Goal: Task Accomplishment & Management: Manage account settings

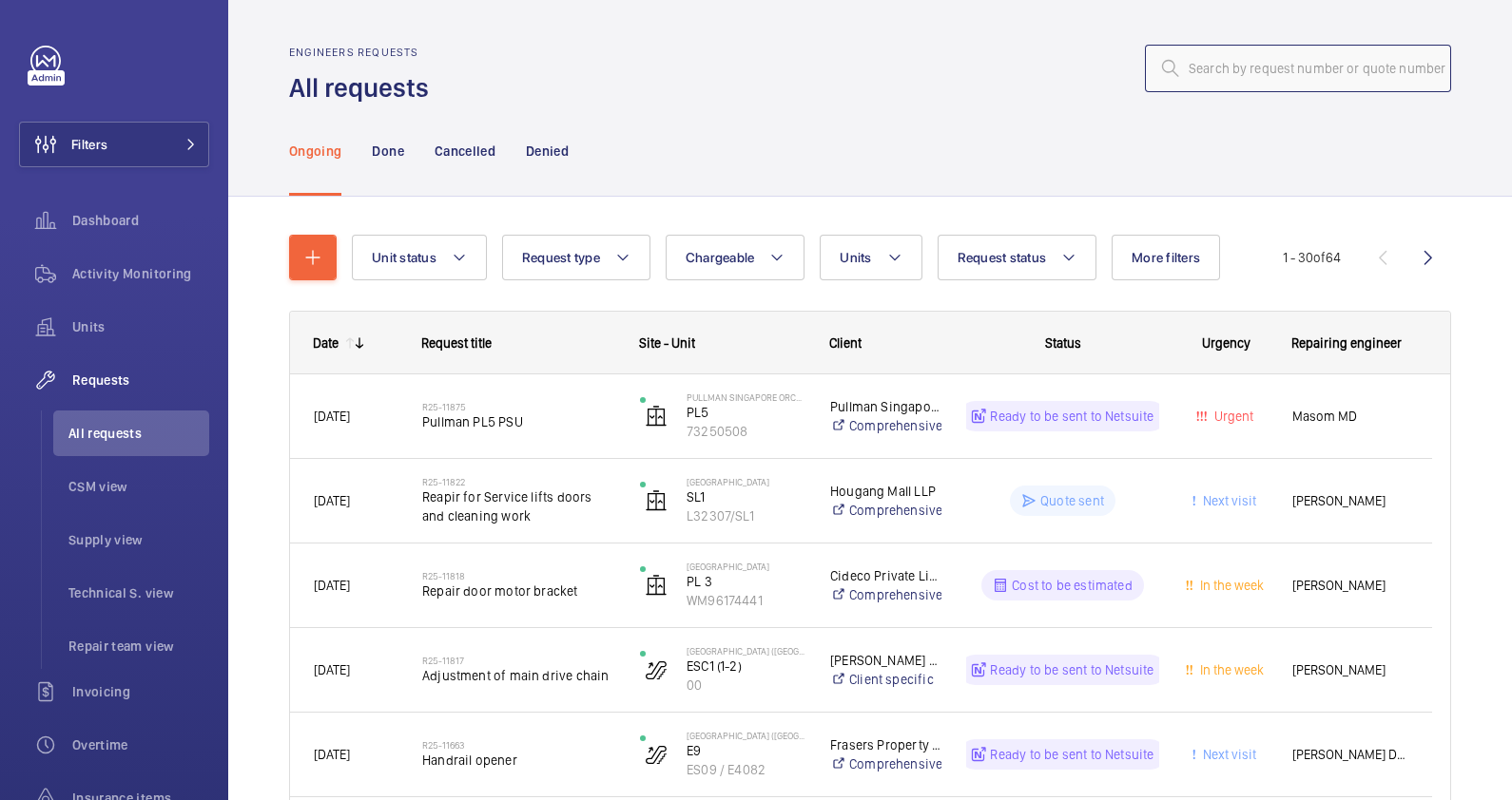
click at [1221, 72] on input "text" at bounding box center [1298, 69] width 306 height 47
paste input "R25-11817"
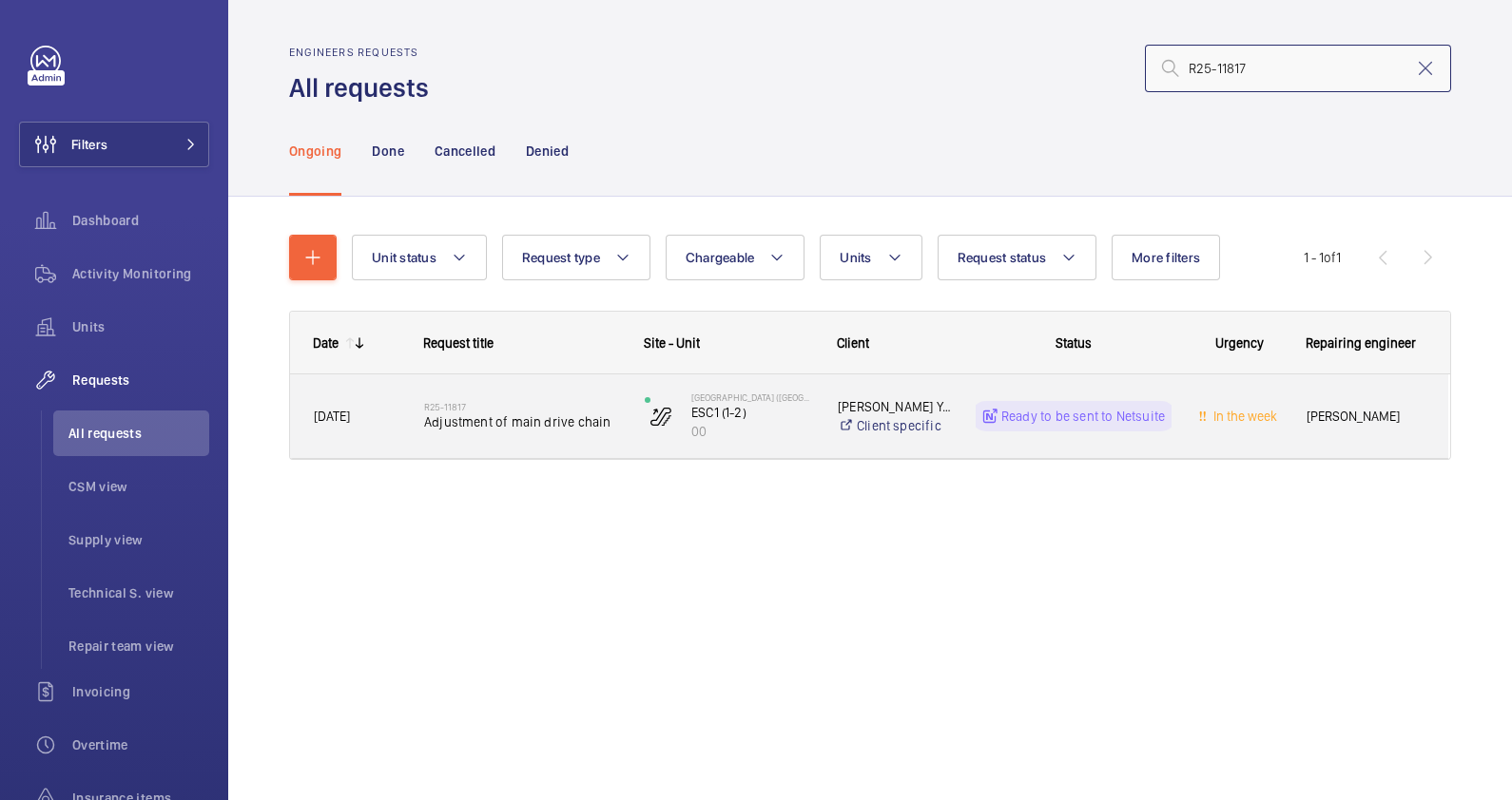
type input "R25-11817"
click at [593, 425] on span "Adjustment of main drive chain" at bounding box center [521, 421] width 195 height 19
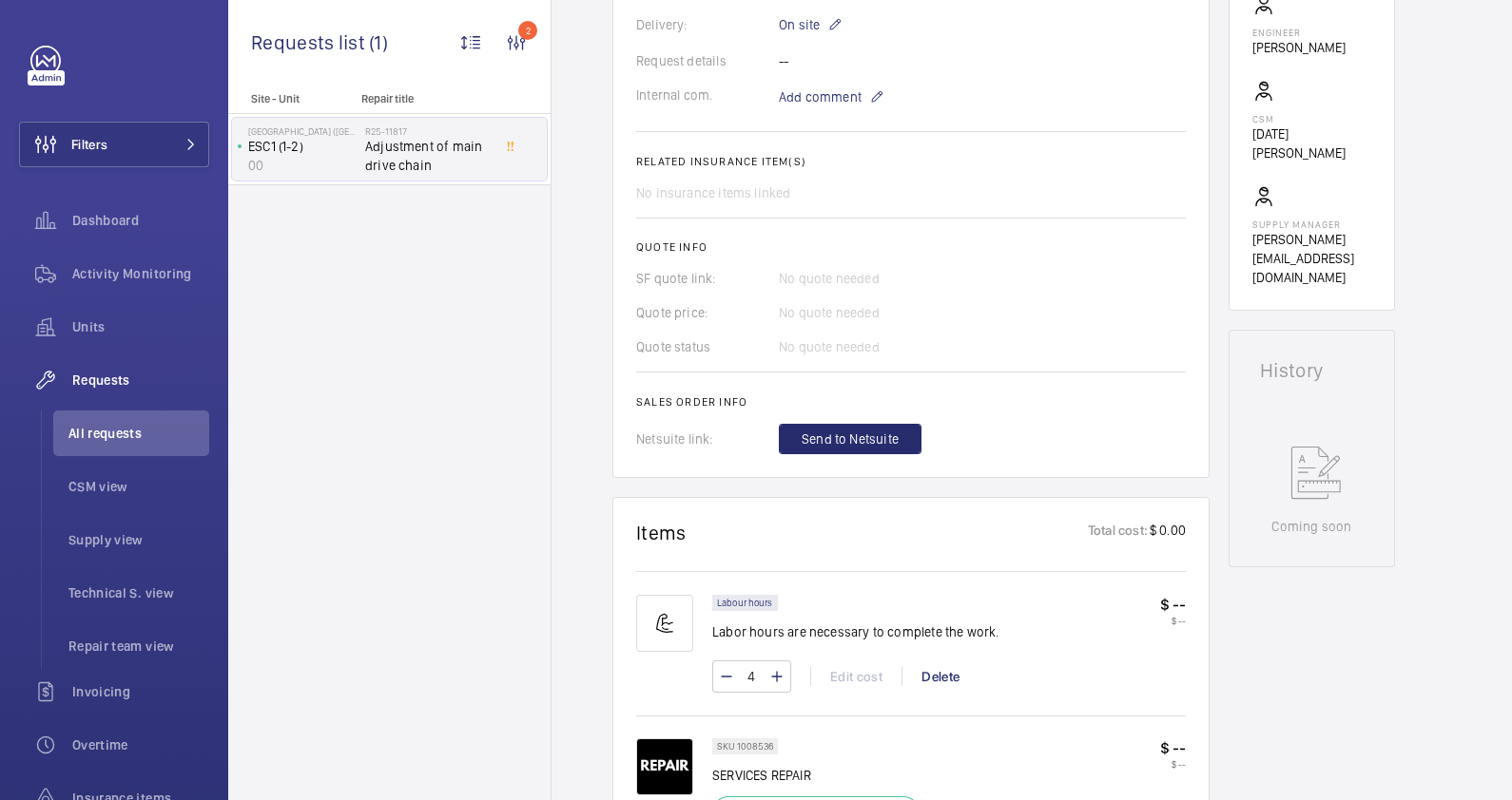
scroll to position [830, 0]
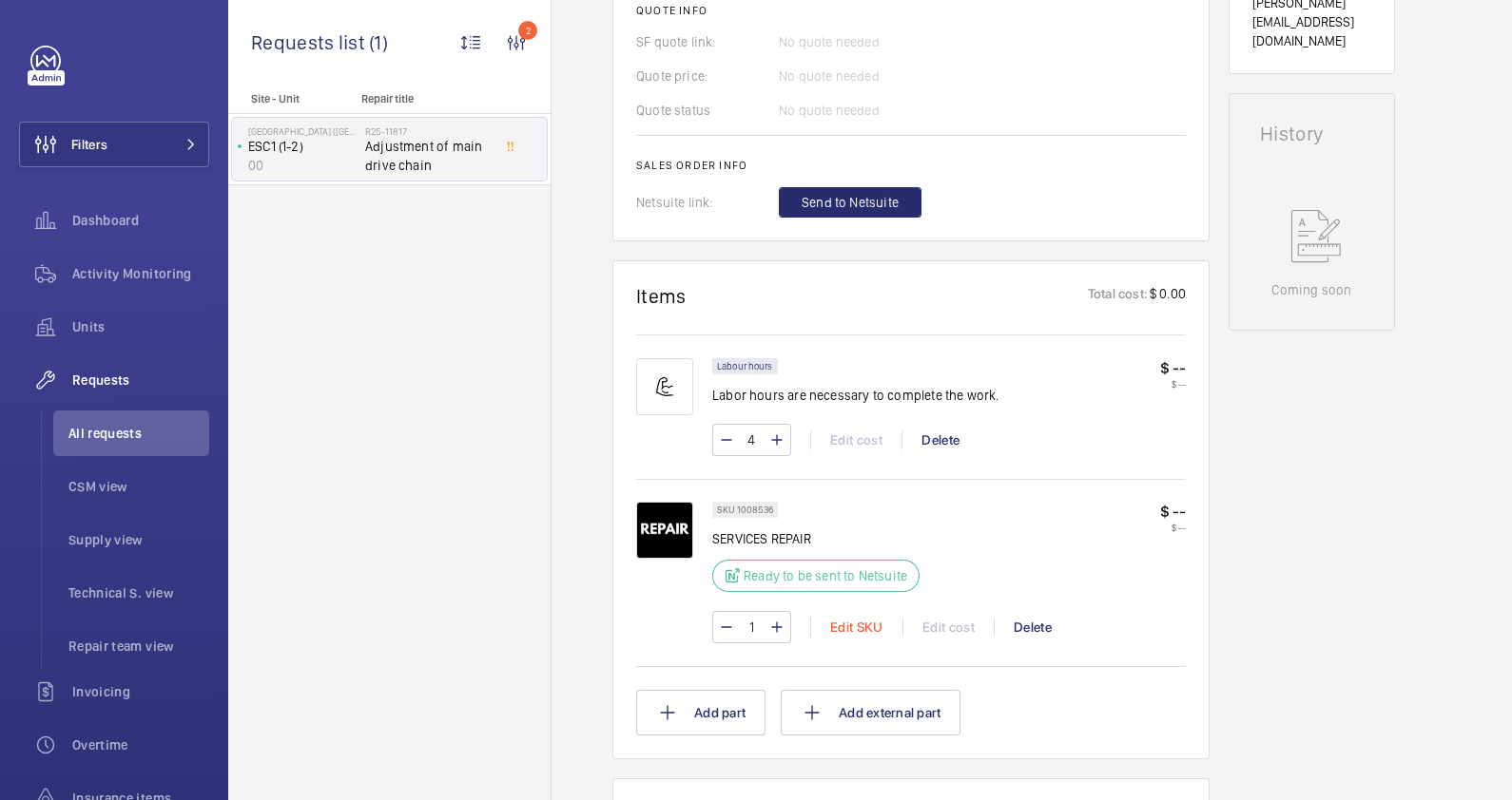
click at [856, 626] on div "Edit SKU" at bounding box center [856, 626] width 92 height 19
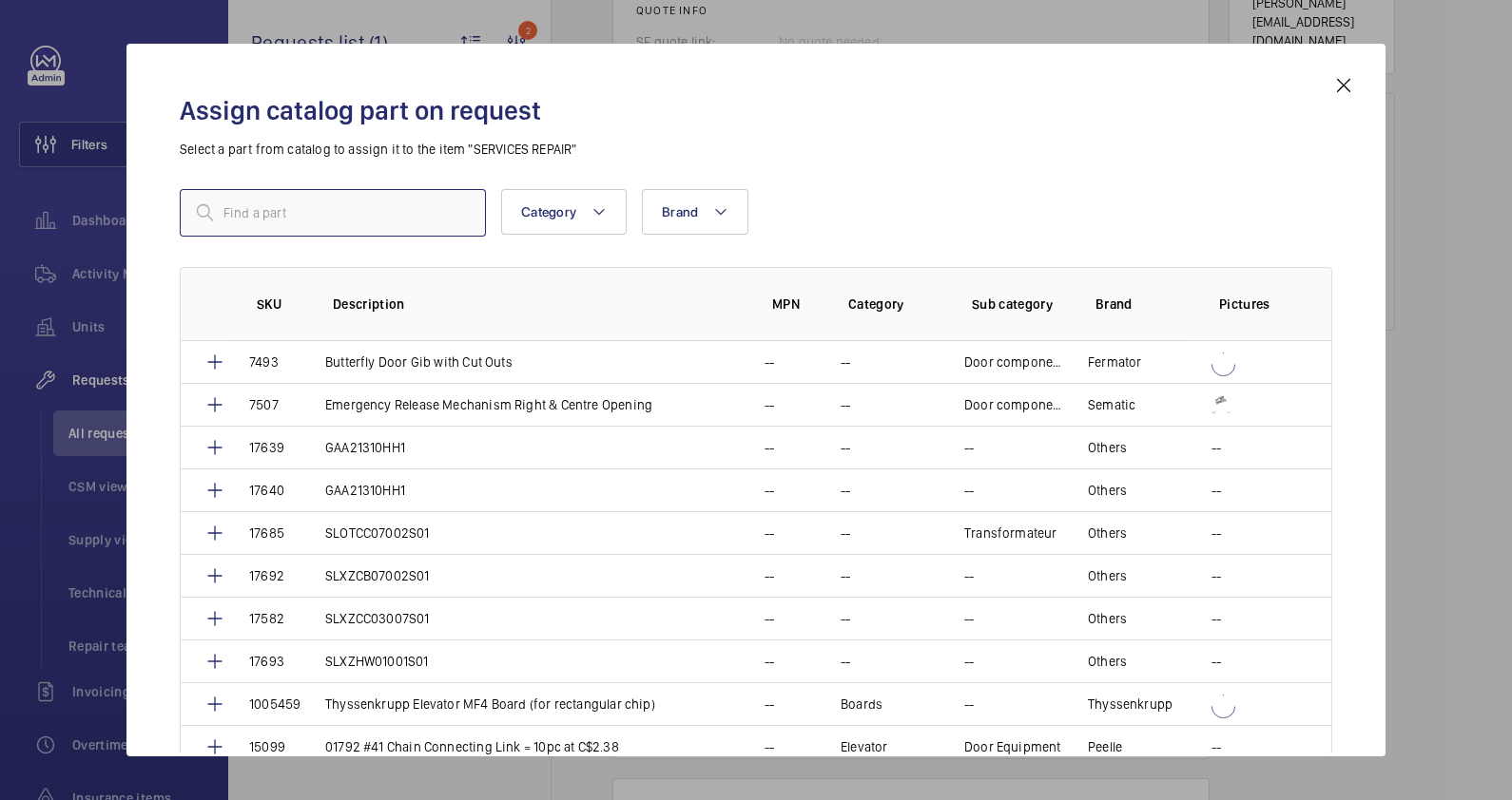
click at [280, 208] on input "text" at bounding box center [333, 213] width 306 height 47
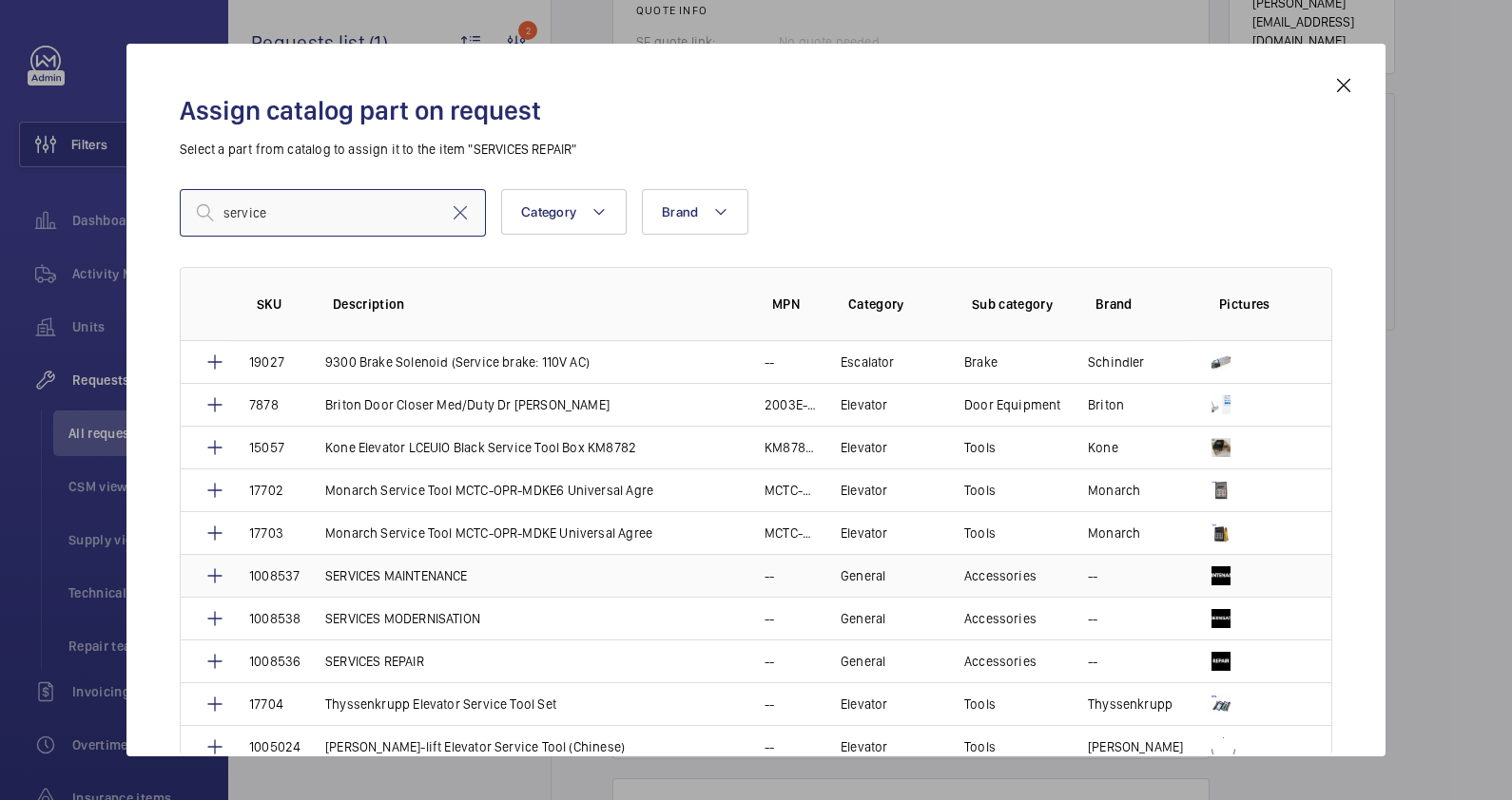
type input "service"
click at [423, 570] on p "SERVICES MAINTENANCE" at bounding box center [396, 575] width 142 height 19
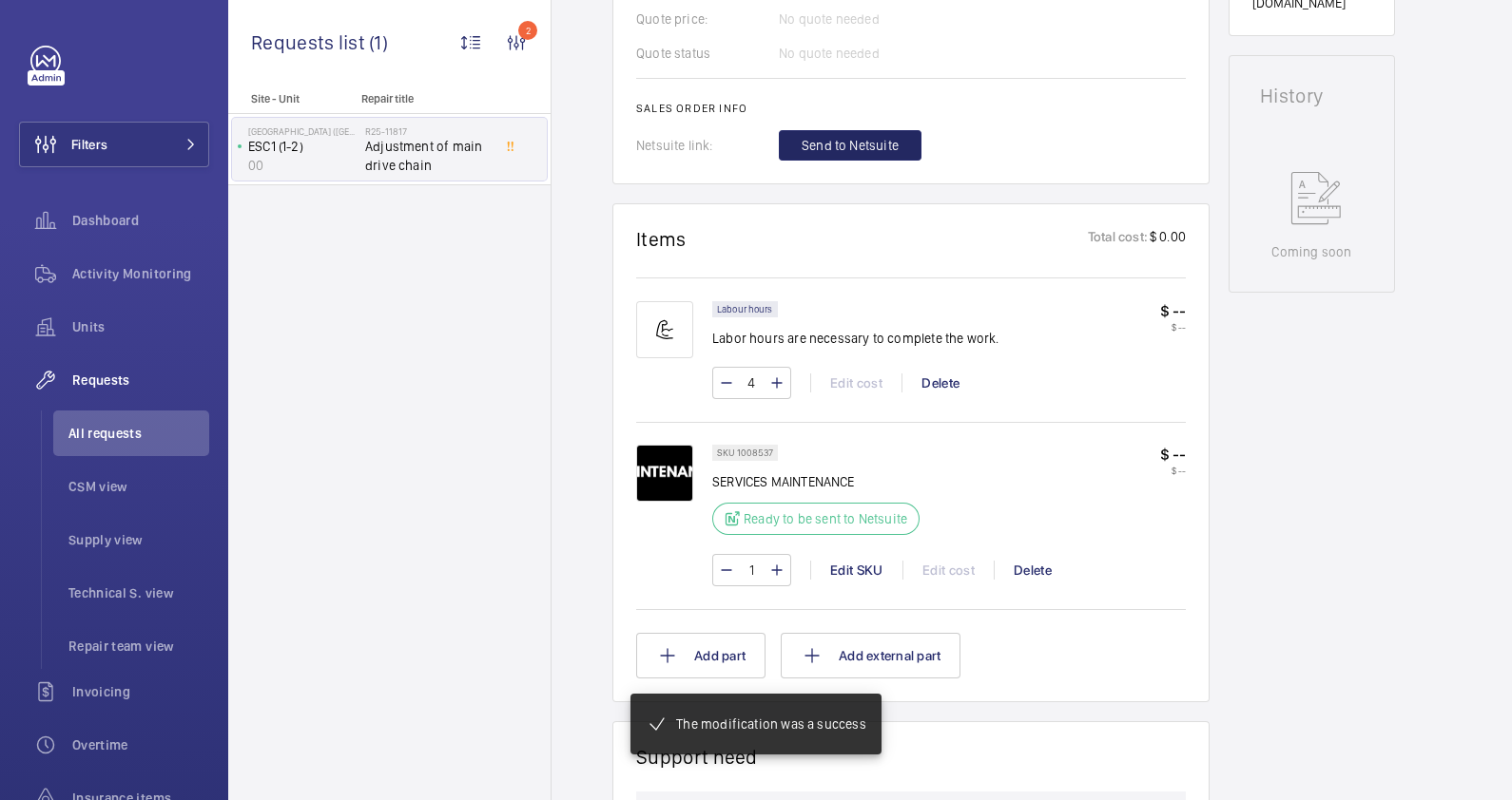
scroll to position [887, 0]
click at [857, 143] on span "Send to Netsuite" at bounding box center [849, 144] width 97 height 19
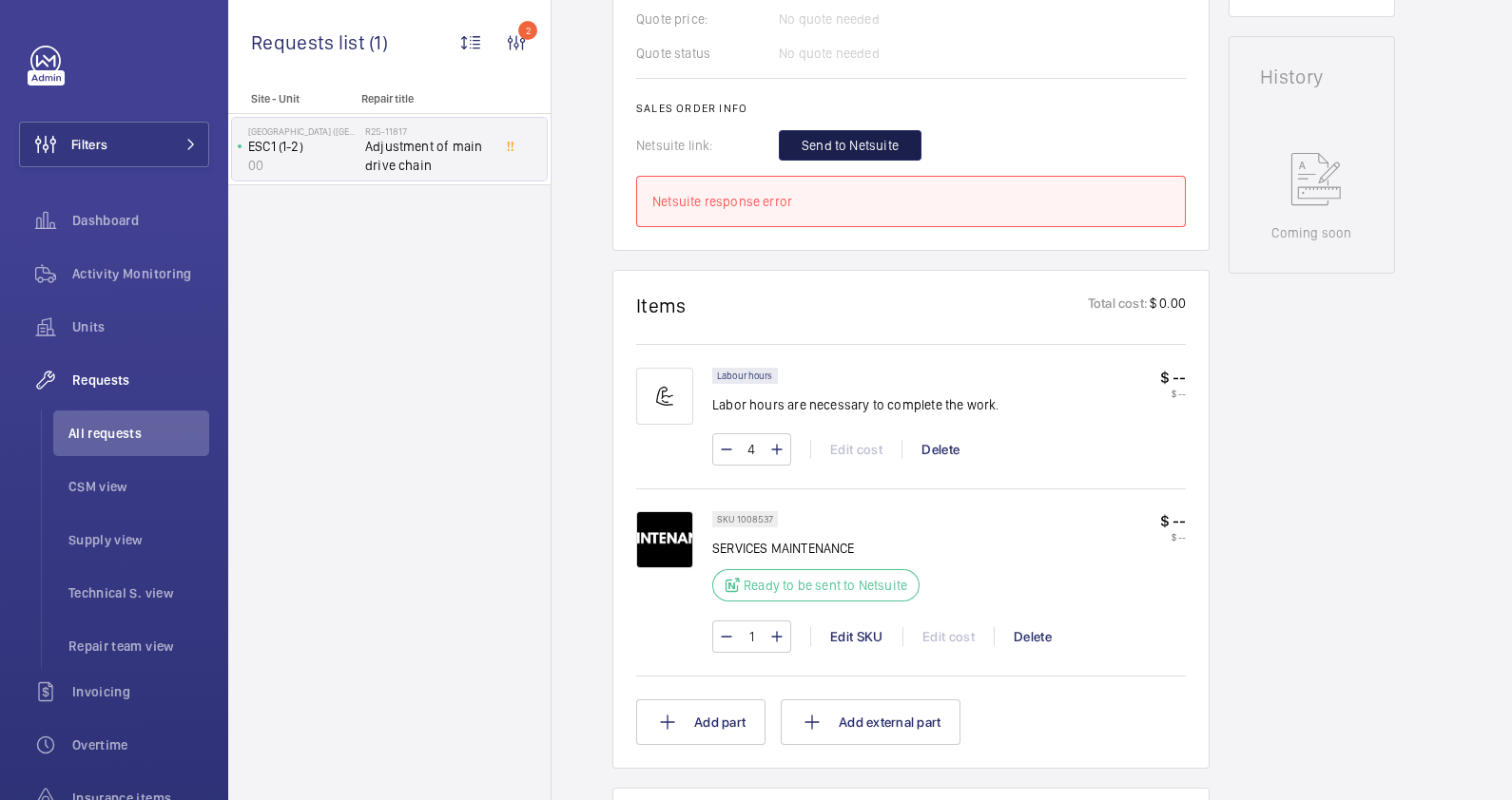
click at [857, 143] on span "Send to Netsuite" at bounding box center [849, 144] width 97 height 19
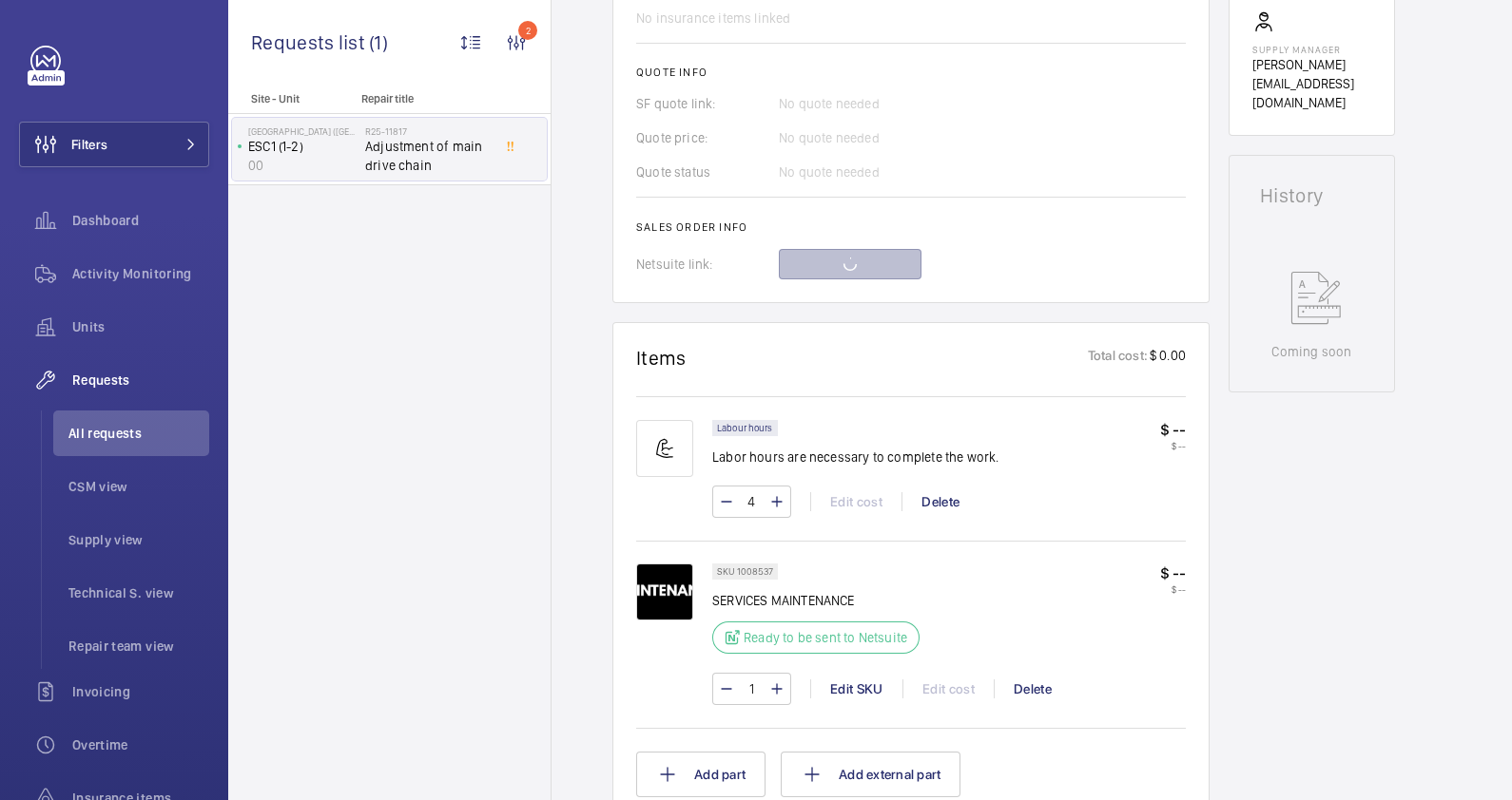
scroll to position [651, 0]
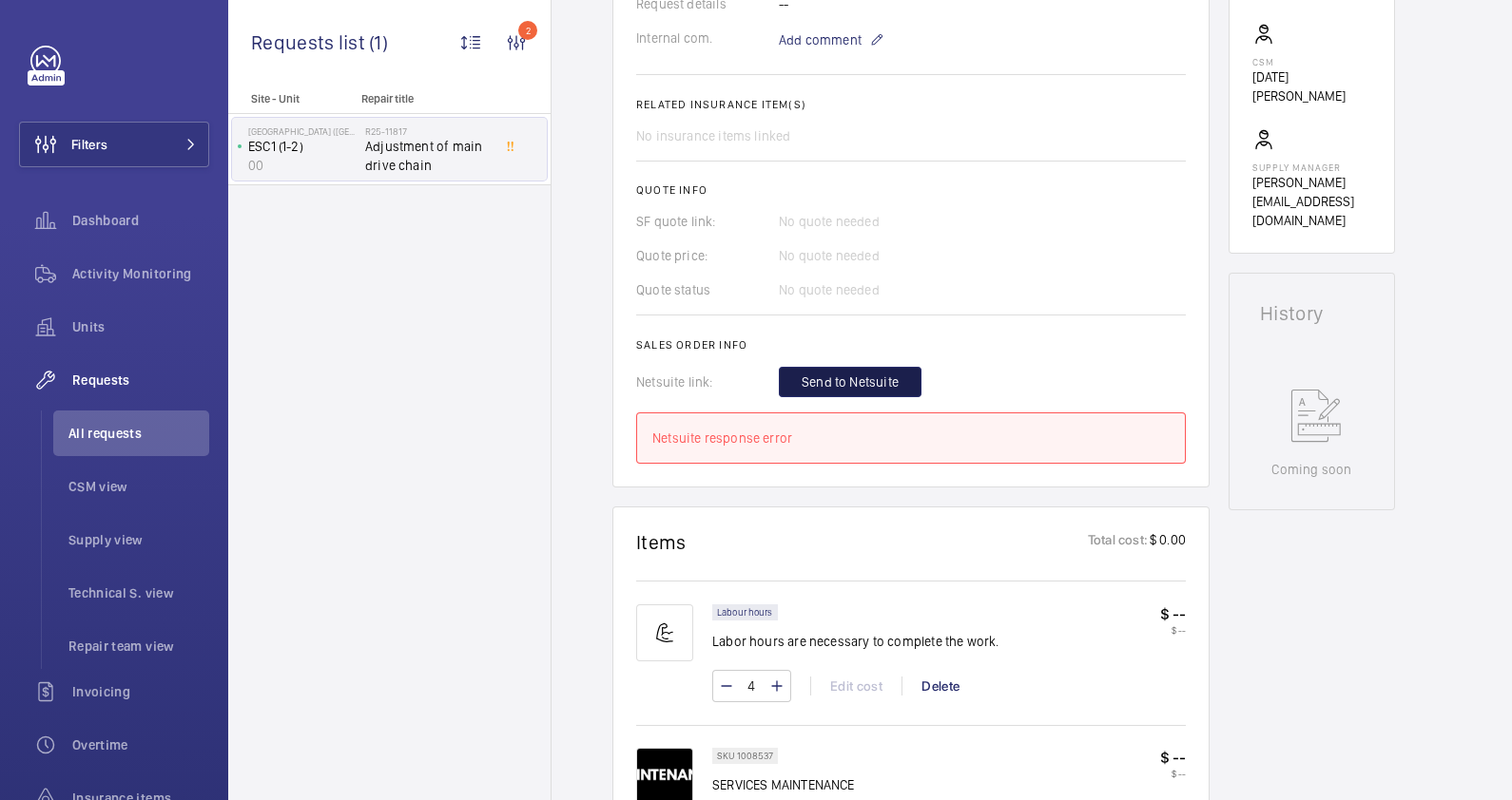
click at [834, 379] on span "Send to Netsuite" at bounding box center [849, 382] width 97 height 19
click at [837, 371] on button "Send to Netsuite" at bounding box center [849, 382] width 142 height 30
click at [856, 380] on span "Send to Netsuite" at bounding box center [849, 382] width 97 height 19
click at [862, 379] on span "Send to Netsuite" at bounding box center [849, 382] width 97 height 19
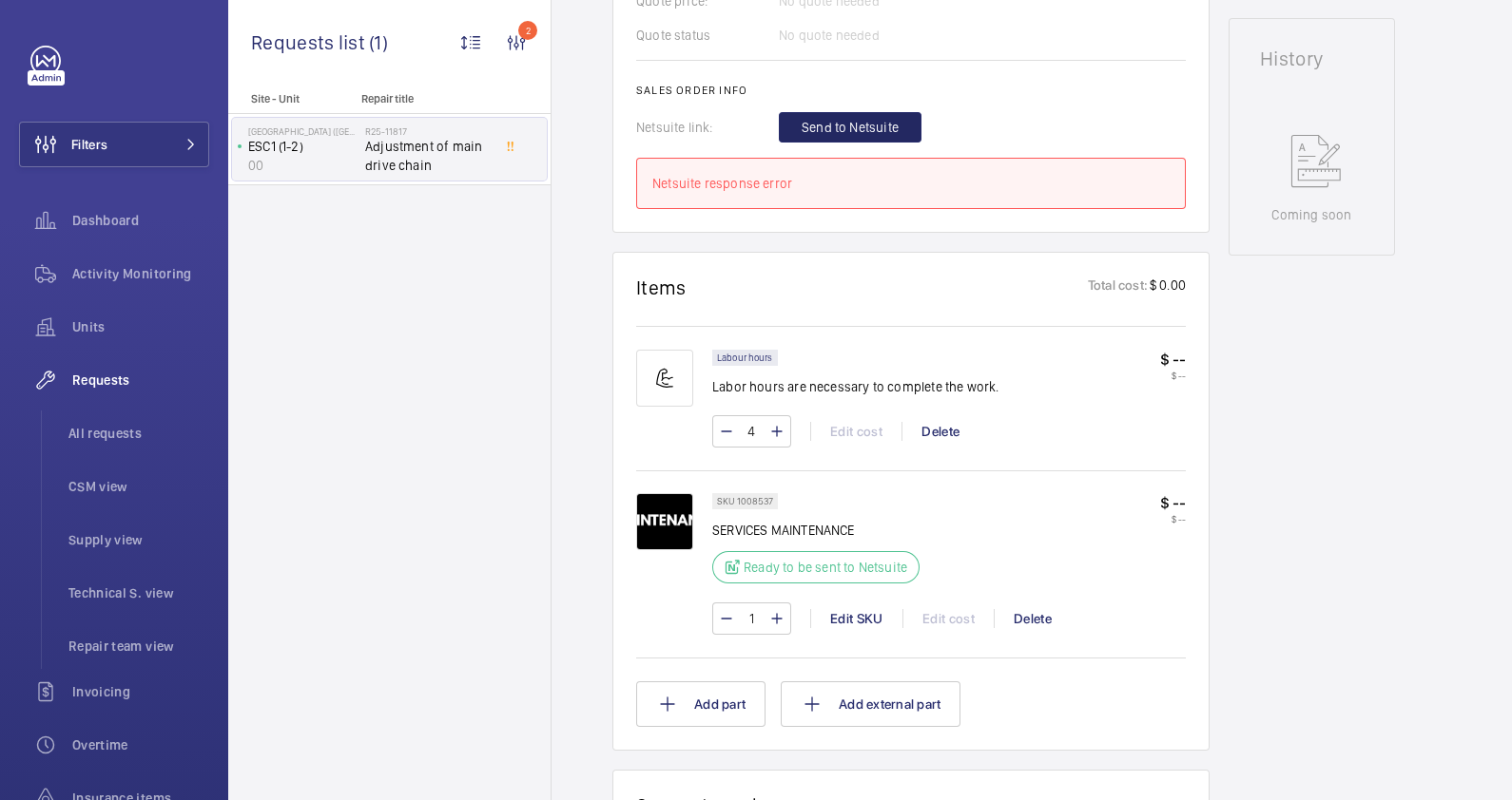
scroll to position [312, 0]
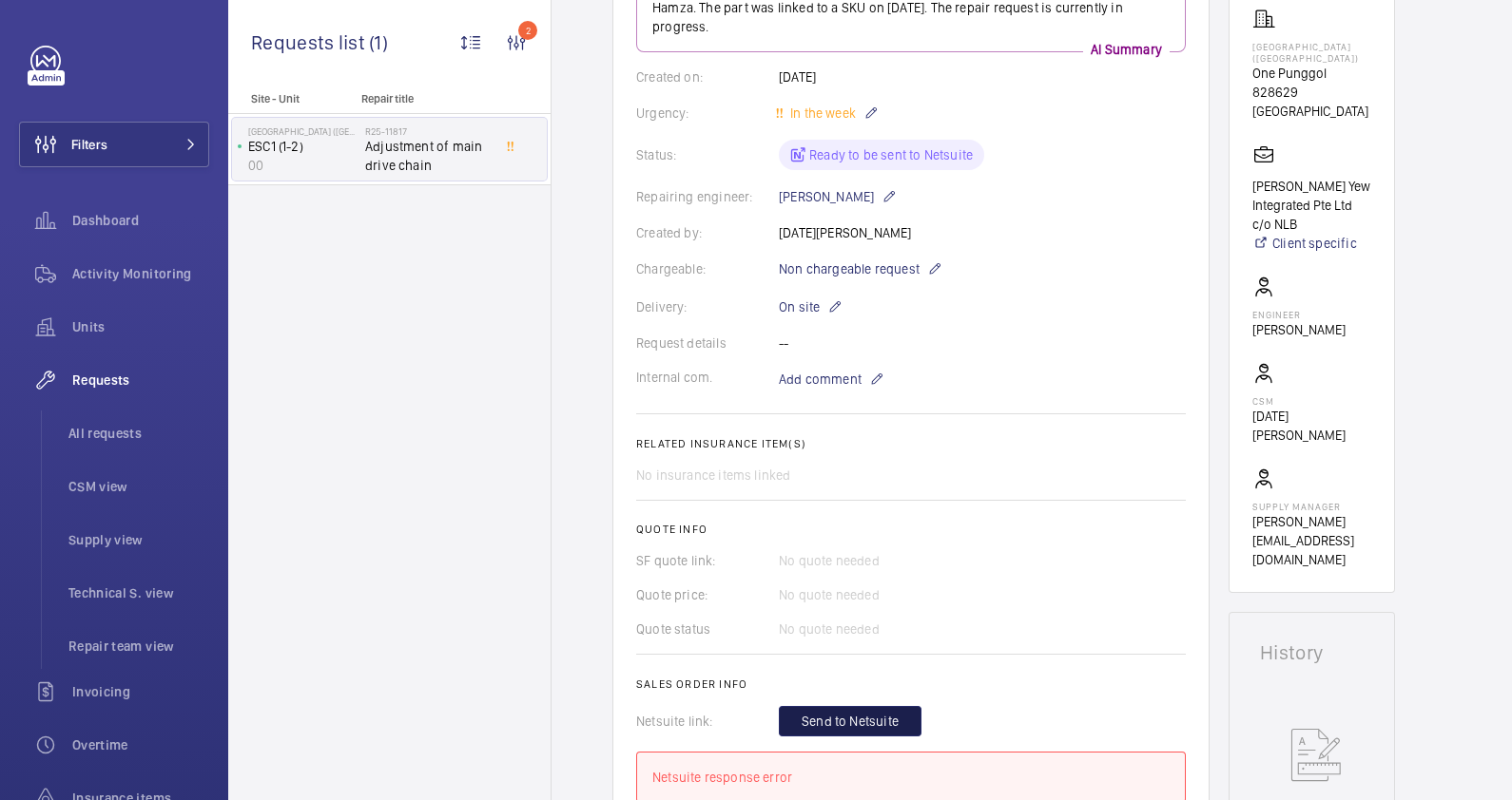
click at [866, 732] on button "Send to Netsuite" at bounding box center [849, 720] width 142 height 30
click at [878, 713] on span "Send to Netsuite" at bounding box center [849, 720] width 97 height 19
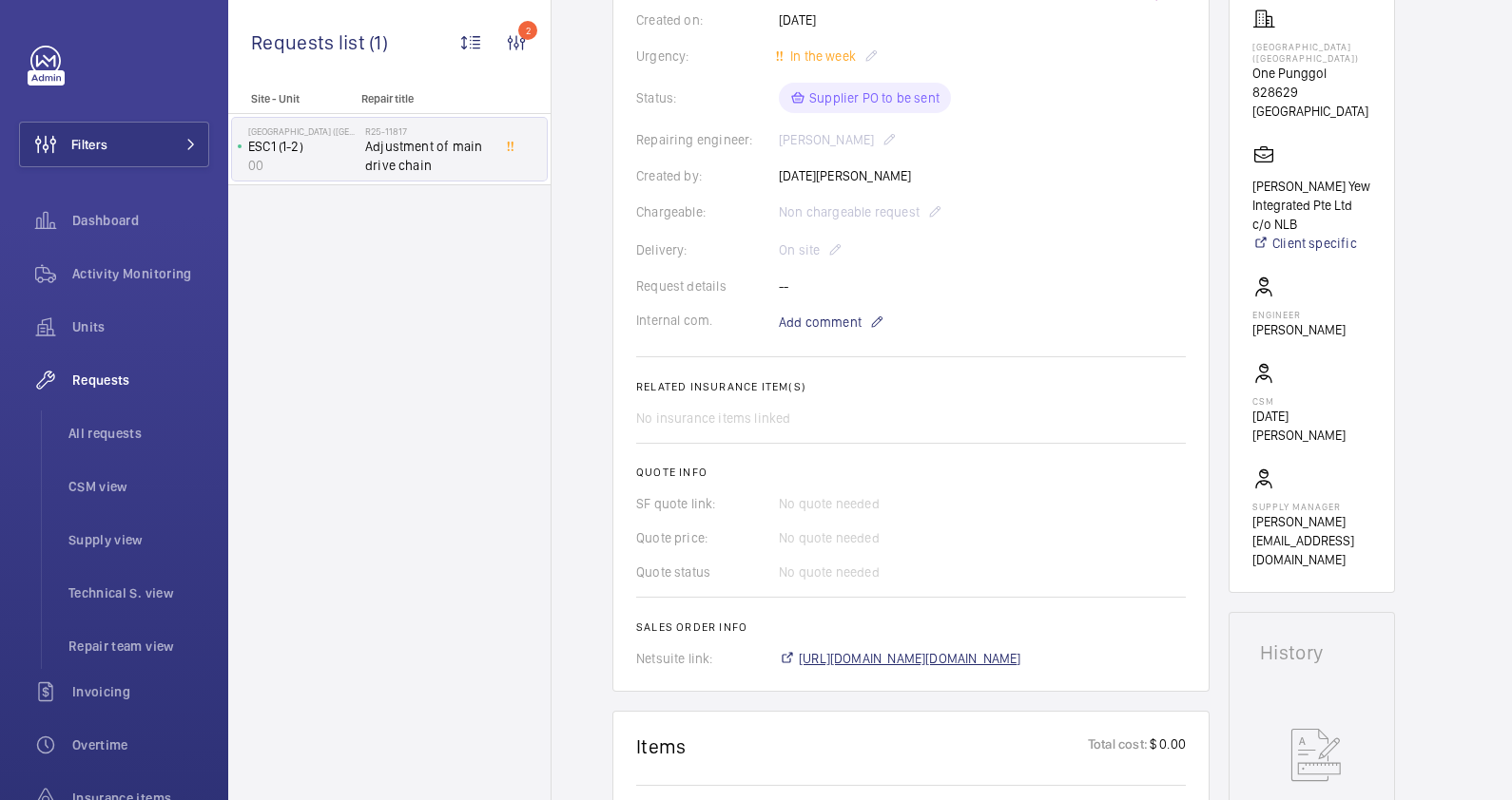
click at [948, 663] on span "[URL][DOMAIN_NAME][DOMAIN_NAME]" at bounding box center [909, 658] width 223 height 19
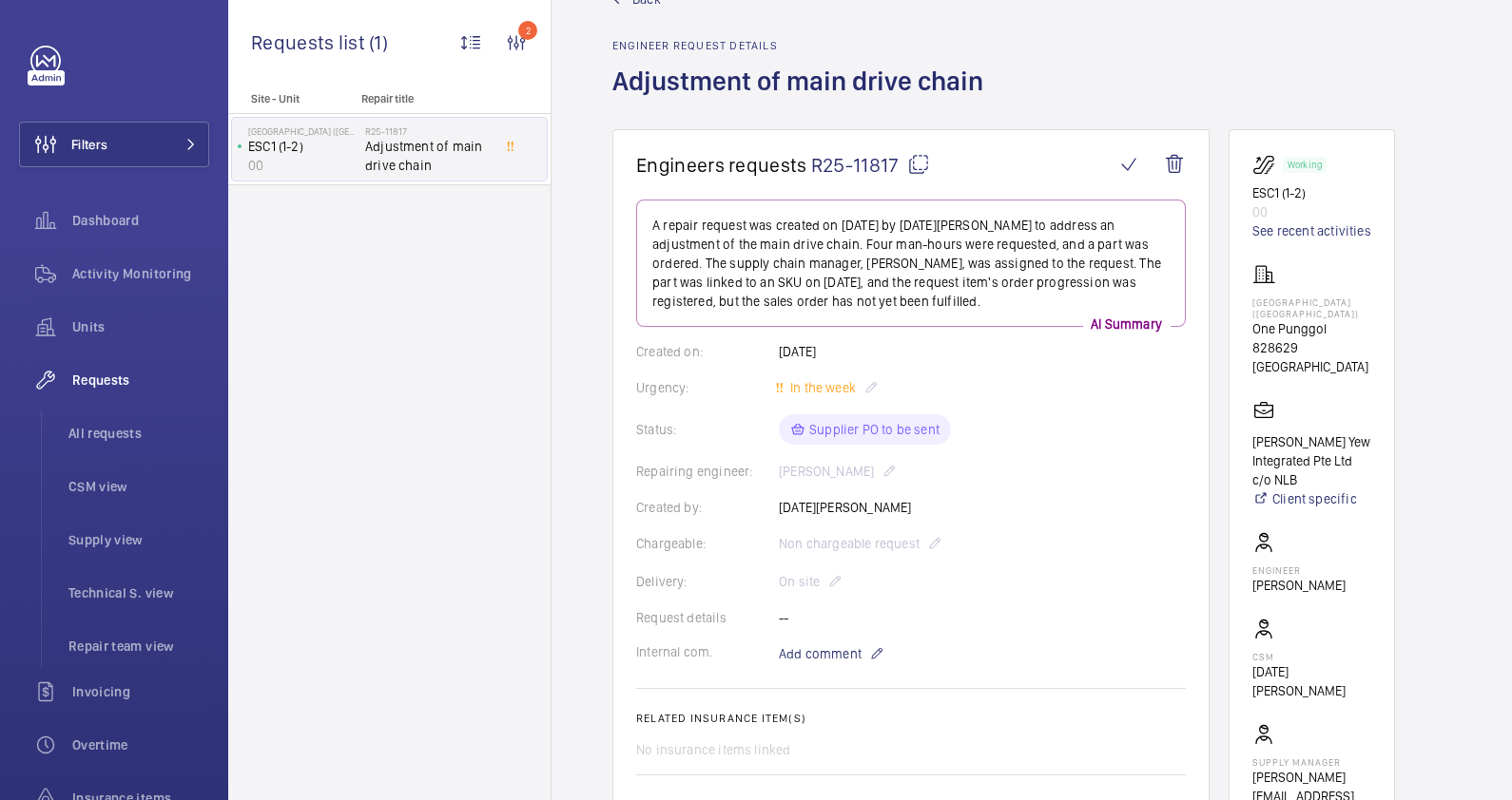
scroll to position [31, 0]
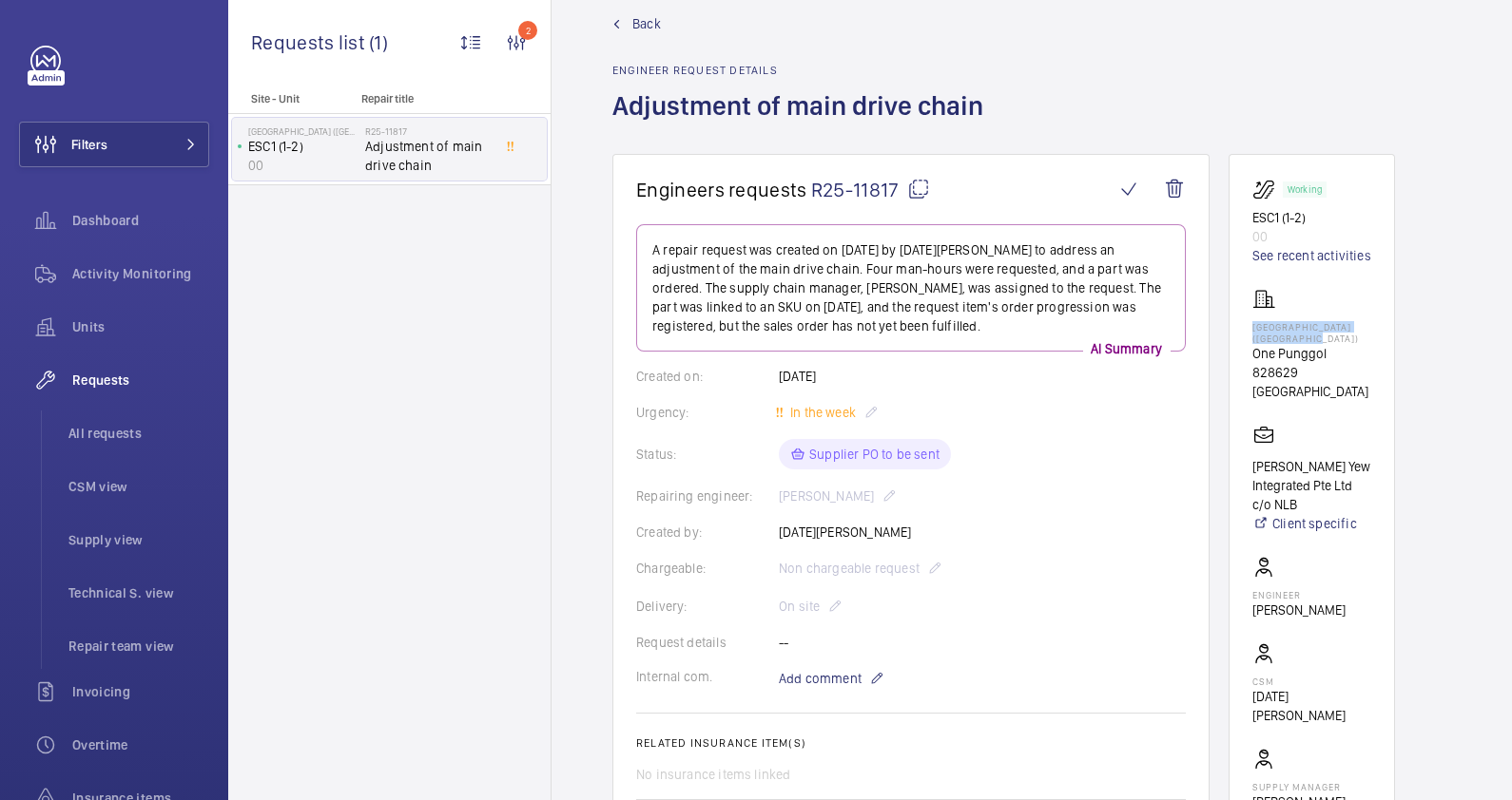
drag, startPoint x: 1326, startPoint y: 341, endPoint x: 1251, endPoint y: 331, distance: 75.7
click at [1252, 331] on p "[GEOGRAPHIC_DATA] ([GEOGRAPHIC_DATA])" at bounding box center [1311, 332] width 119 height 23
drag, startPoint x: 1251, startPoint y: 331, endPoint x: 1272, endPoint y: 337, distance: 21.8
copy p "[GEOGRAPHIC_DATA] ([GEOGRAPHIC_DATA])"
drag, startPoint x: 1365, startPoint y: 374, endPoint x: 1235, endPoint y: 357, distance: 131.1
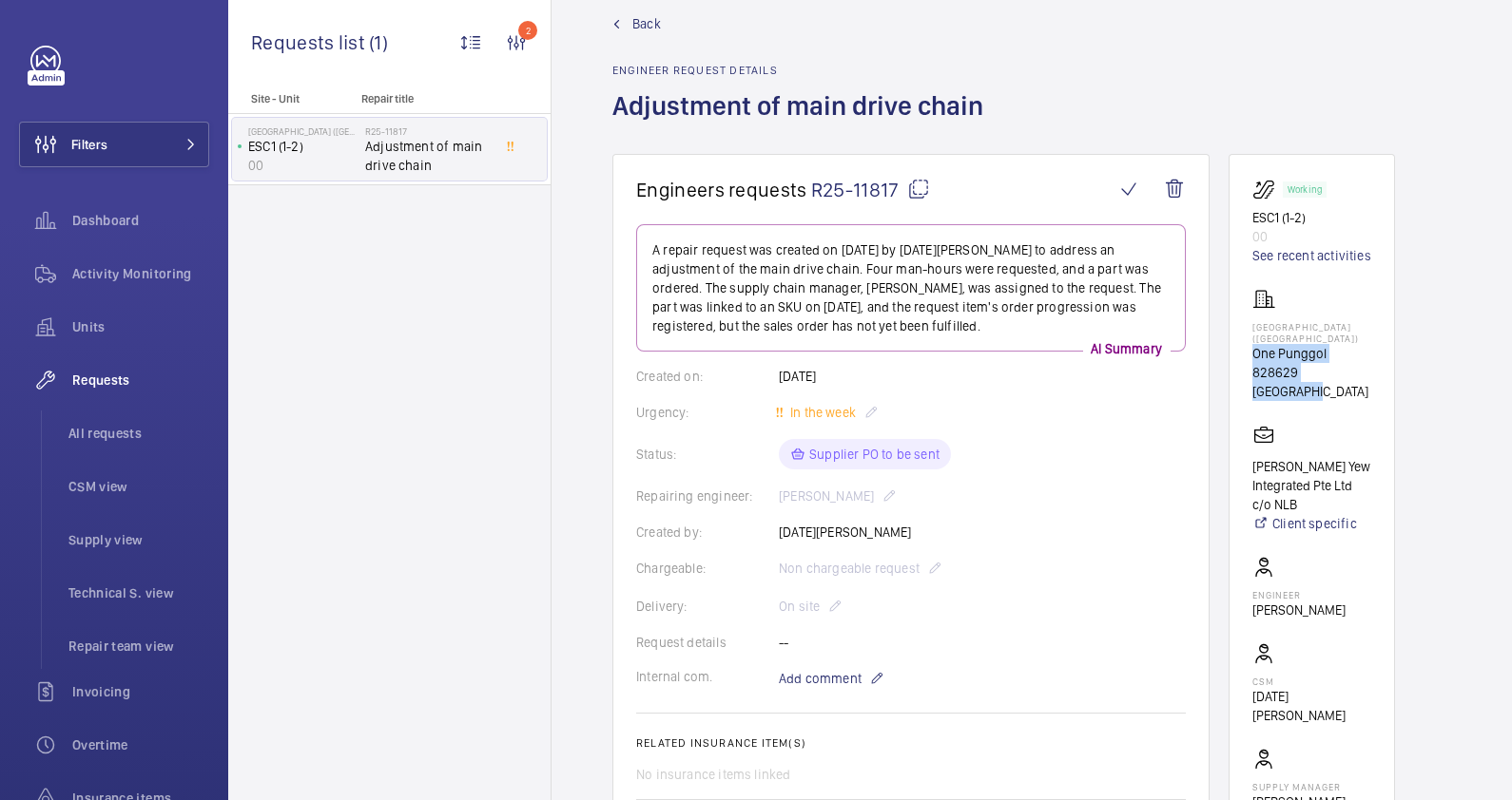
click at [1235, 357] on wm-front-card "Working ESC1 (1-2) 00 See recent activities [GEOGRAPHIC_DATA] ([GEOGRAPHIC_DATA…" at bounding box center [1311, 513] width 166 height 720
drag, startPoint x: 1235, startPoint y: 357, endPoint x: 1270, endPoint y: 365, distance: 35.9
copy div "One Punggol 828629 [GEOGRAPHIC_DATA]"
drag, startPoint x: 1288, startPoint y: 333, endPoint x: 1254, endPoint y: 325, distance: 34.9
click at [1254, 325] on p "[GEOGRAPHIC_DATA] ([GEOGRAPHIC_DATA])" at bounding box center [1311, 332] width 119 height 23
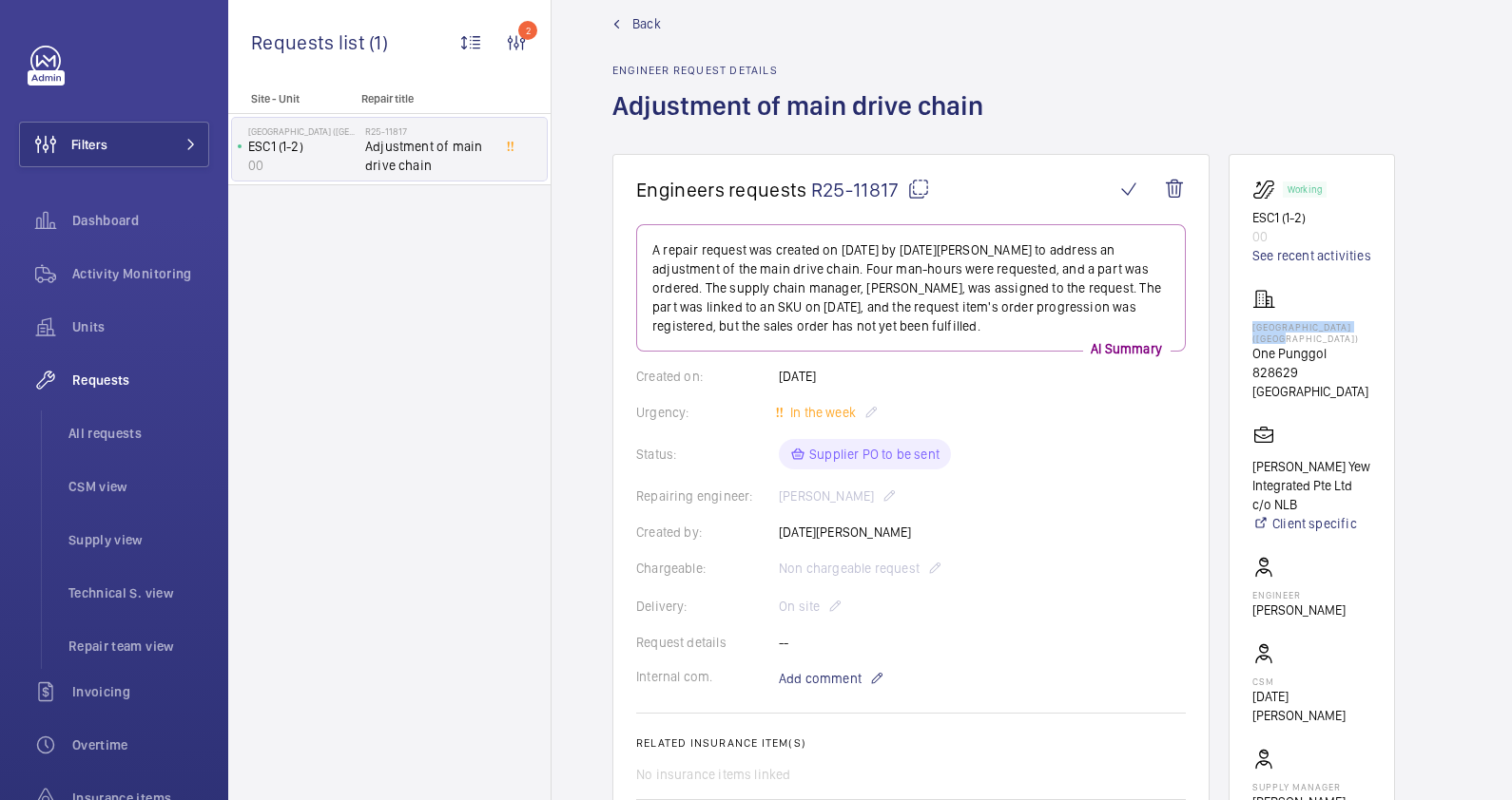
copy p "[GEOGRAPHIC_DATA]"
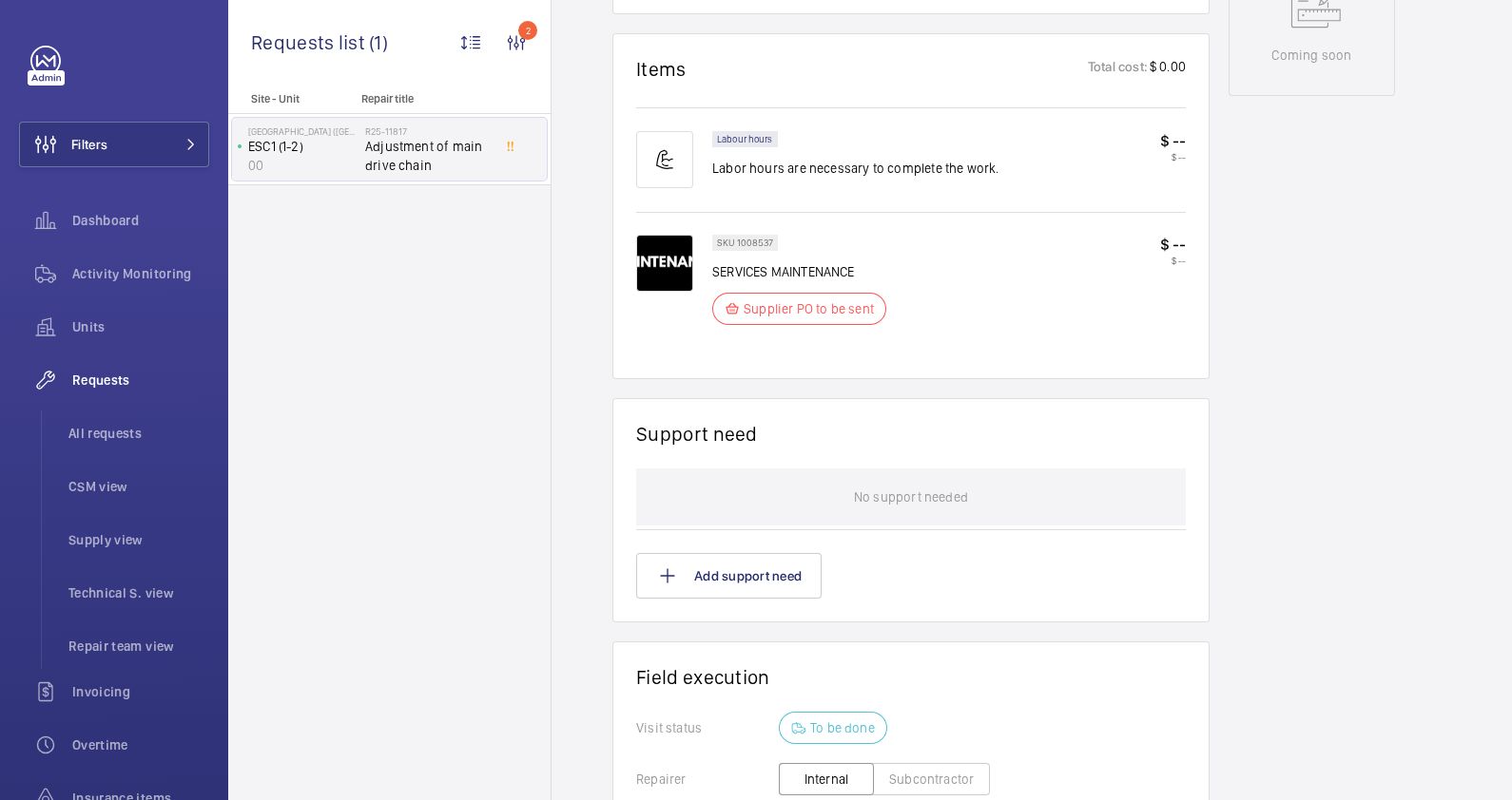
scroll to position [1219, 0]
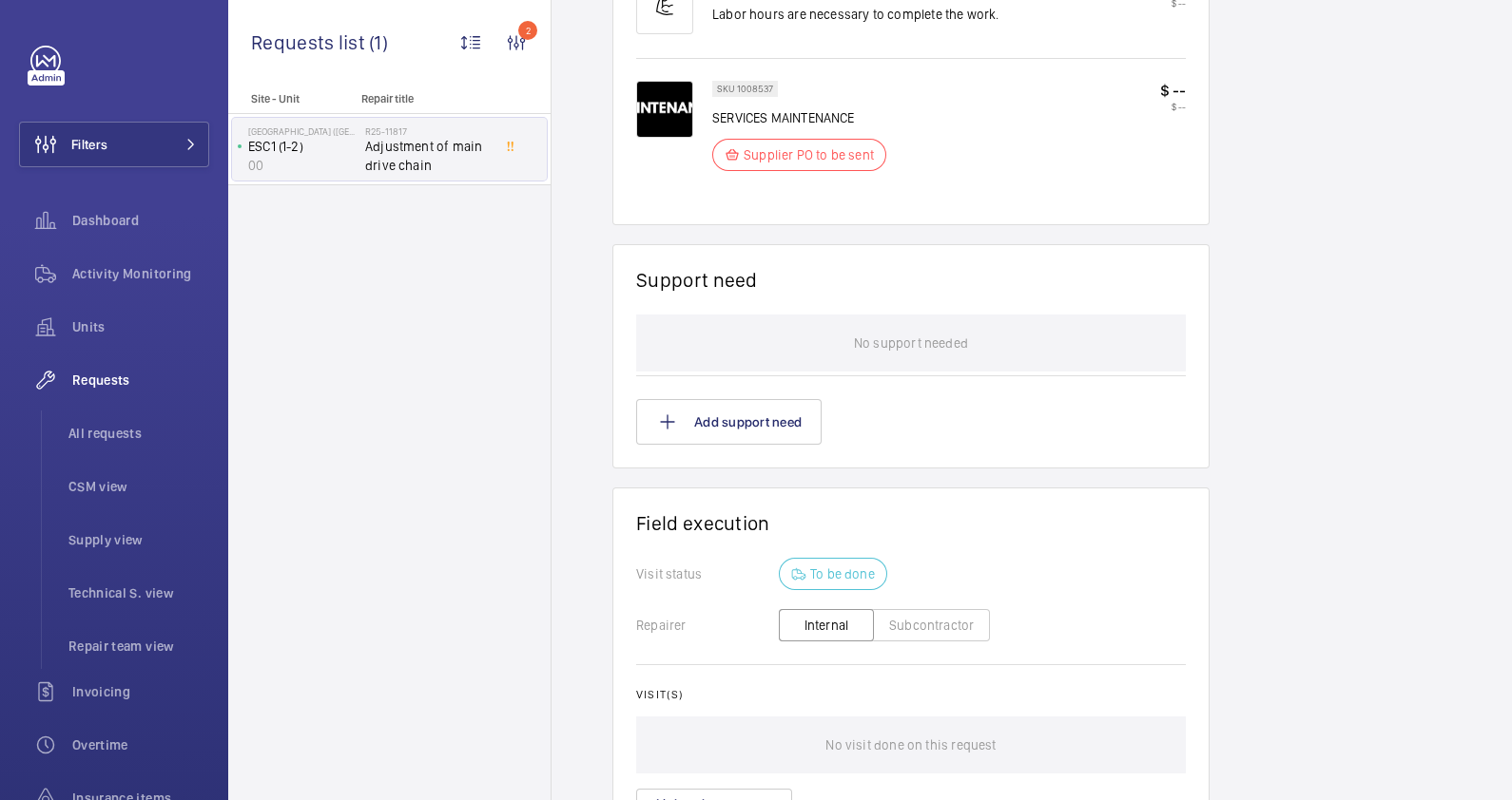
click at [897, 618] on button "Subcontractor" at bounding box center [931, 625] width 117 height 32
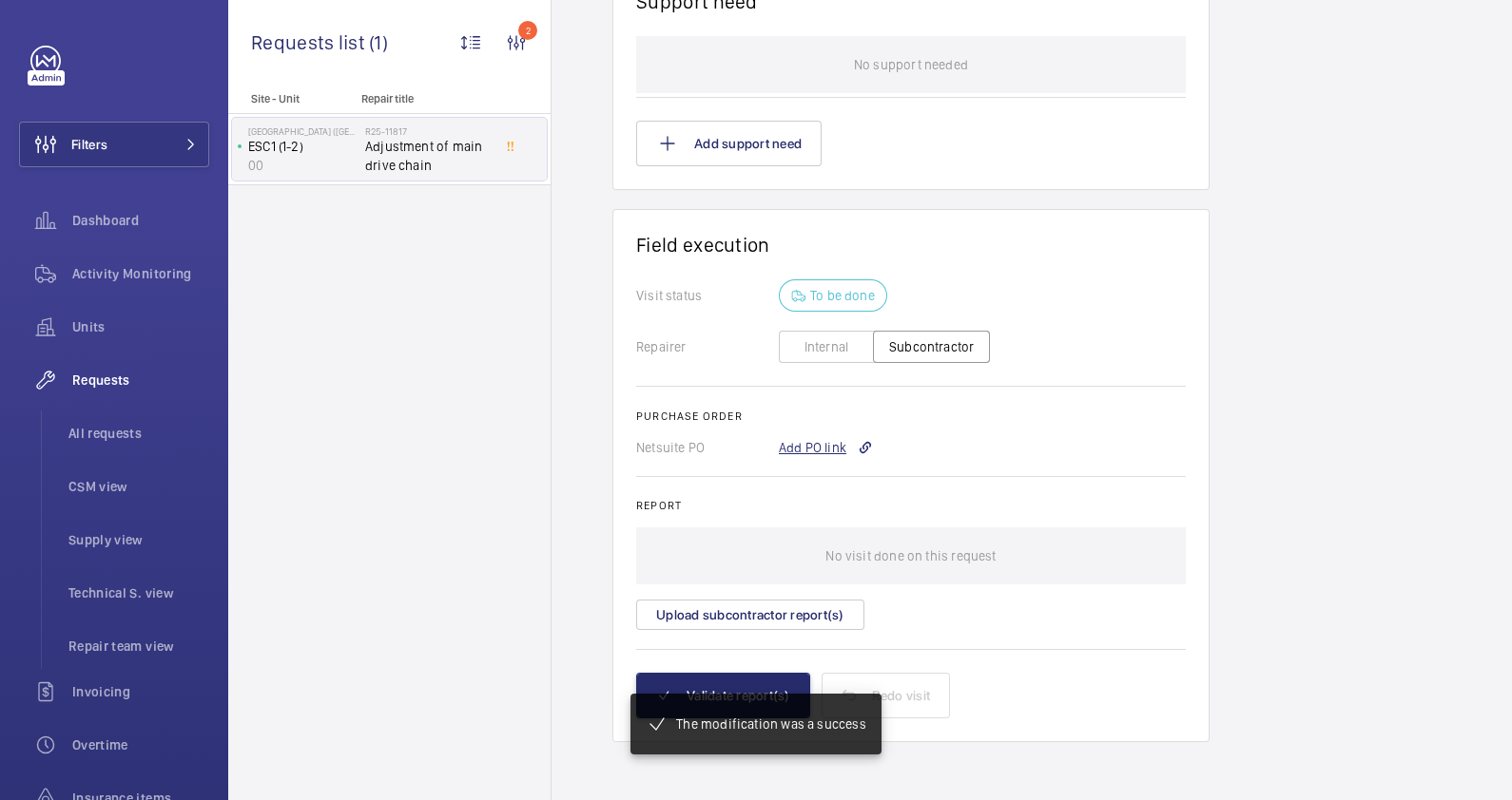
click at [786, 447] on div "Add PO link" at bounding box center [826, 447] width 94 height 19
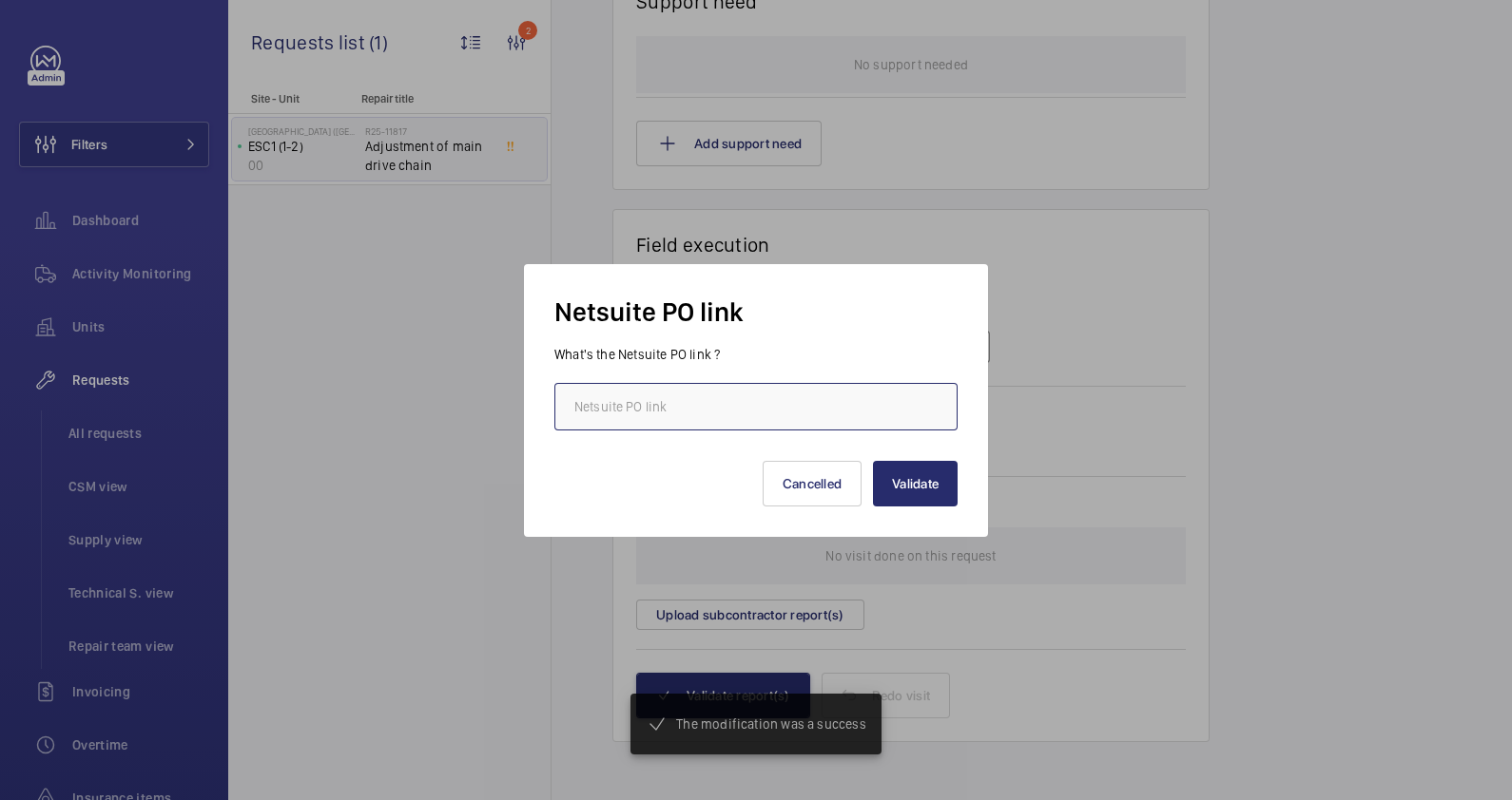
scroll to position [1479, 0]
click at [723, 418] on input "text" at bounding box center [756, 406] width 404 height 47
paste input "[URL][DOMAIN_NAME][DOMAIN_NAME]"
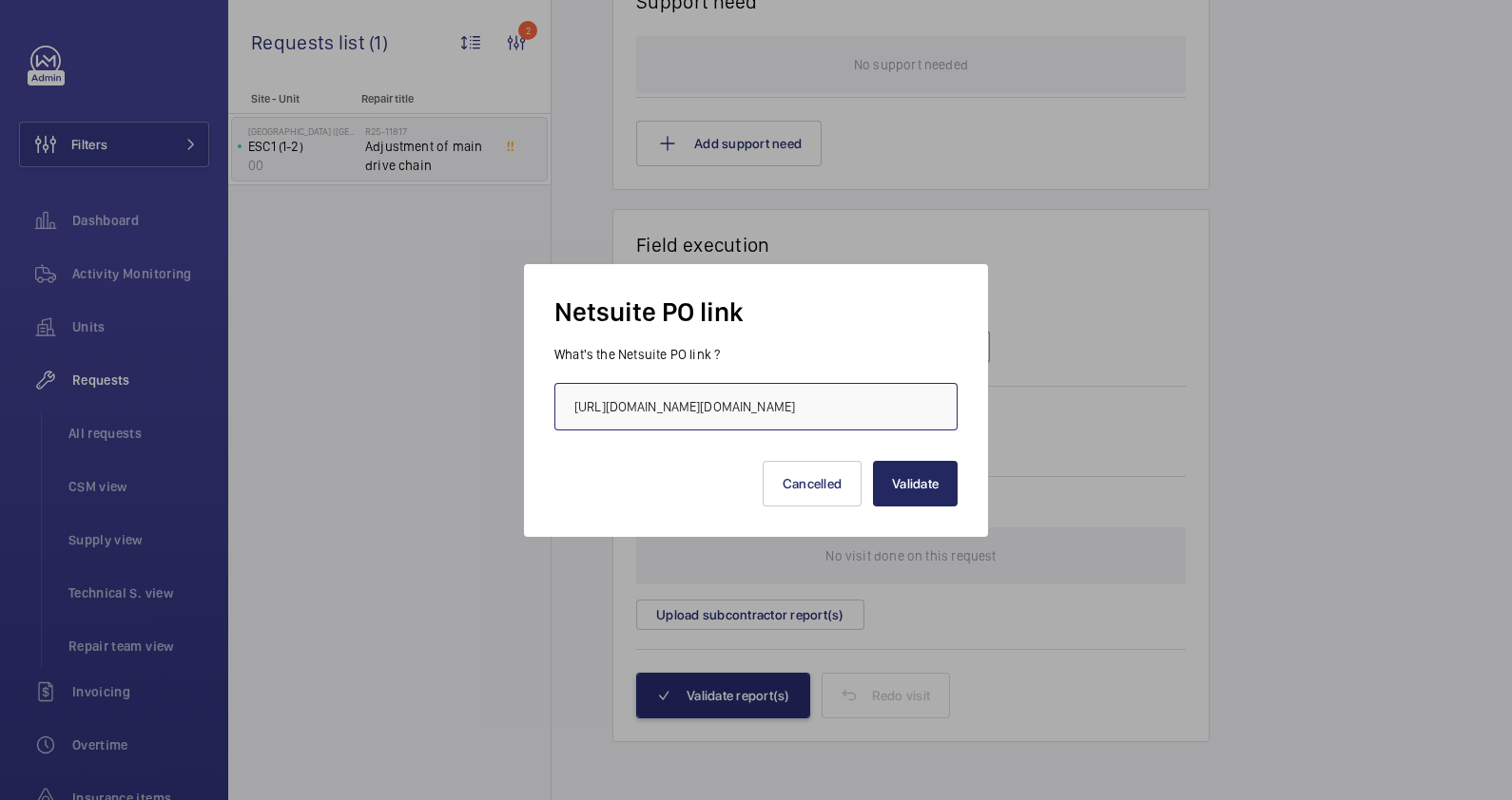
type input "[URL][DOMAIN_NAME][DOMAIN_NAME]"
click at [892, 481] on button "Validate" at bounding box center [915, 484] width 84 height 45
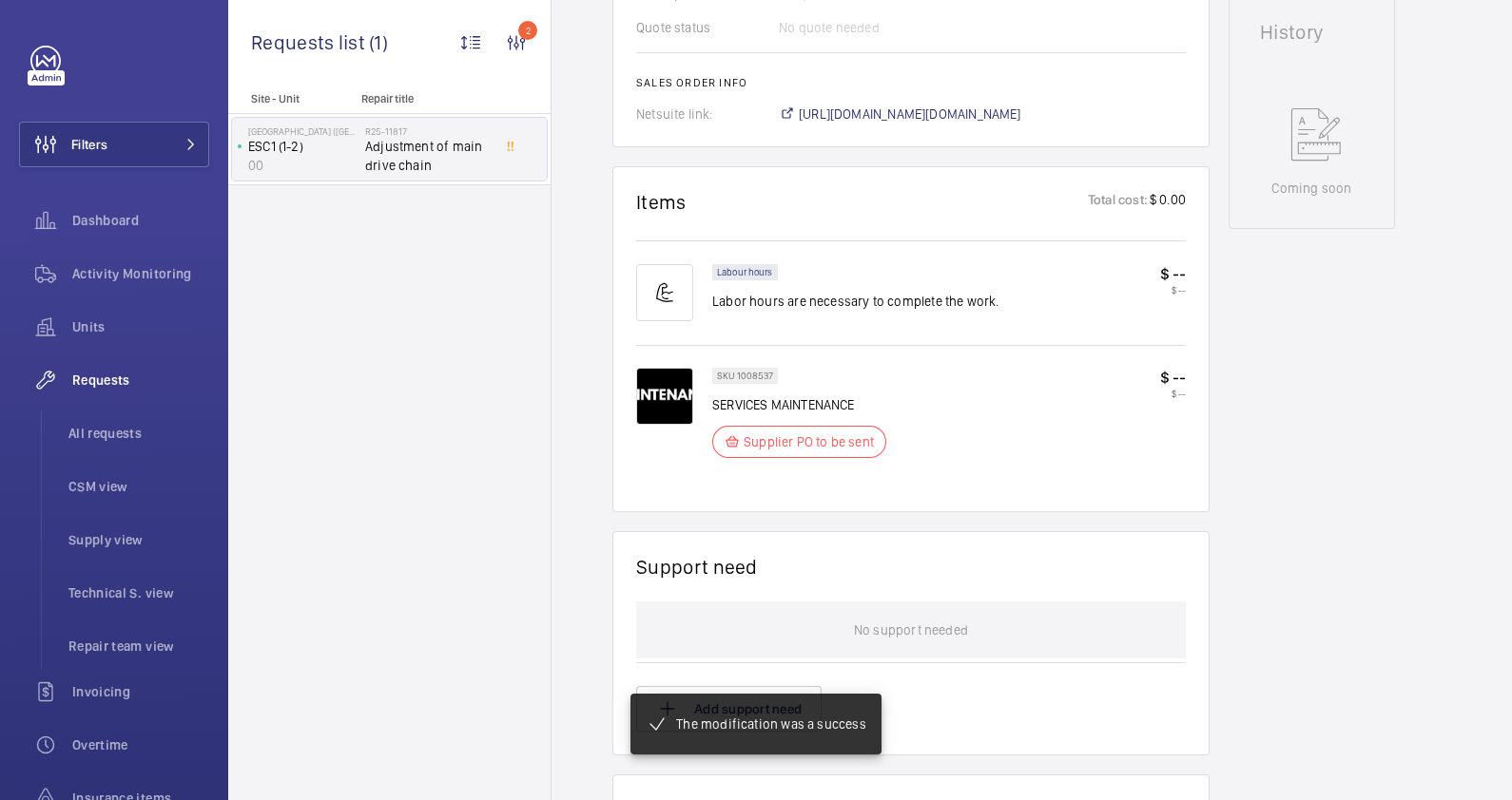
scroll to position [931, 0]
click at [952, 119] on span "[URL][DOMAIN_NAME][DOMAIN_NAME]" at bounding box center [909, 115] width 223 height 19
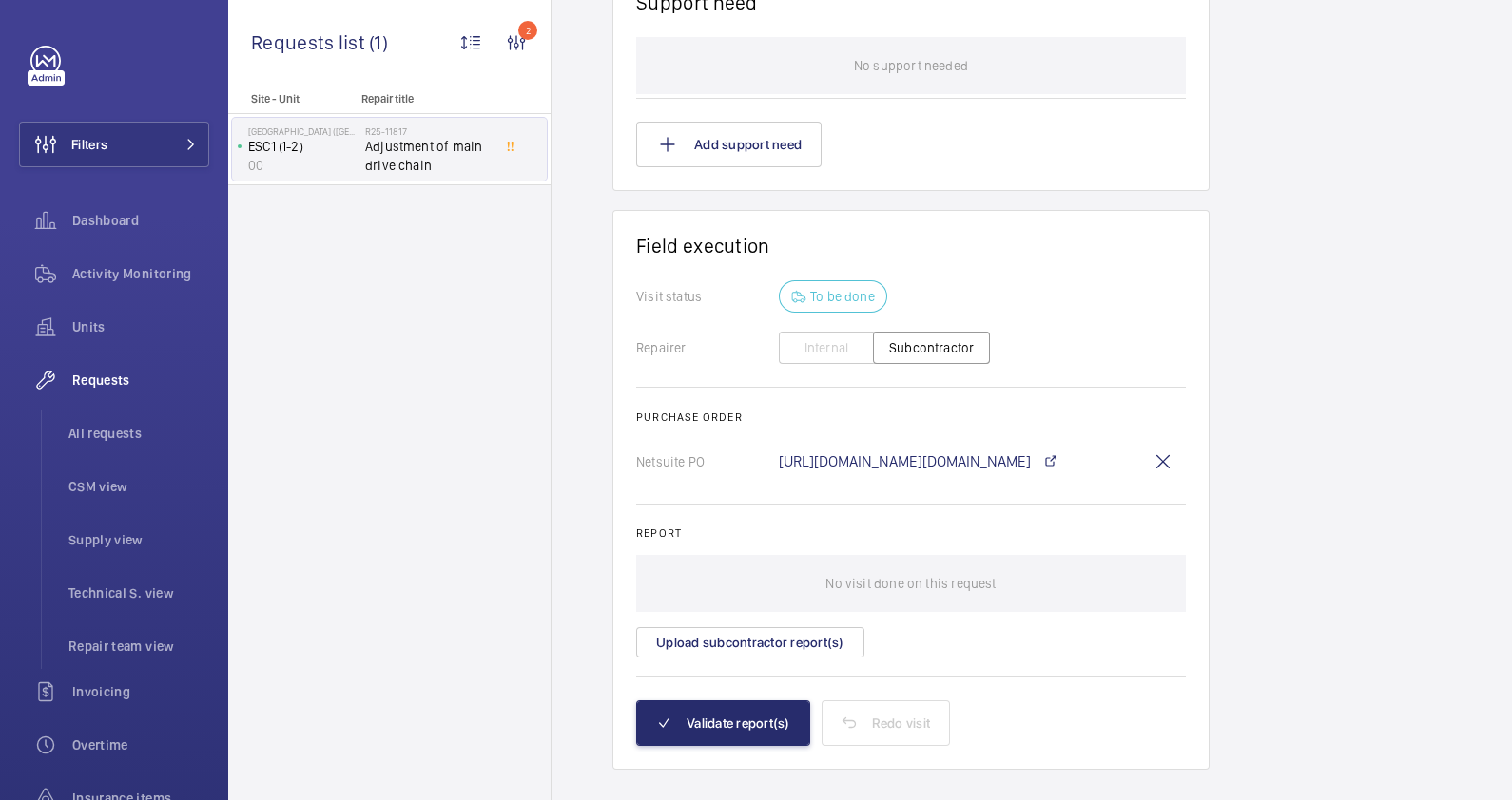
scroll to position [1524, 0]
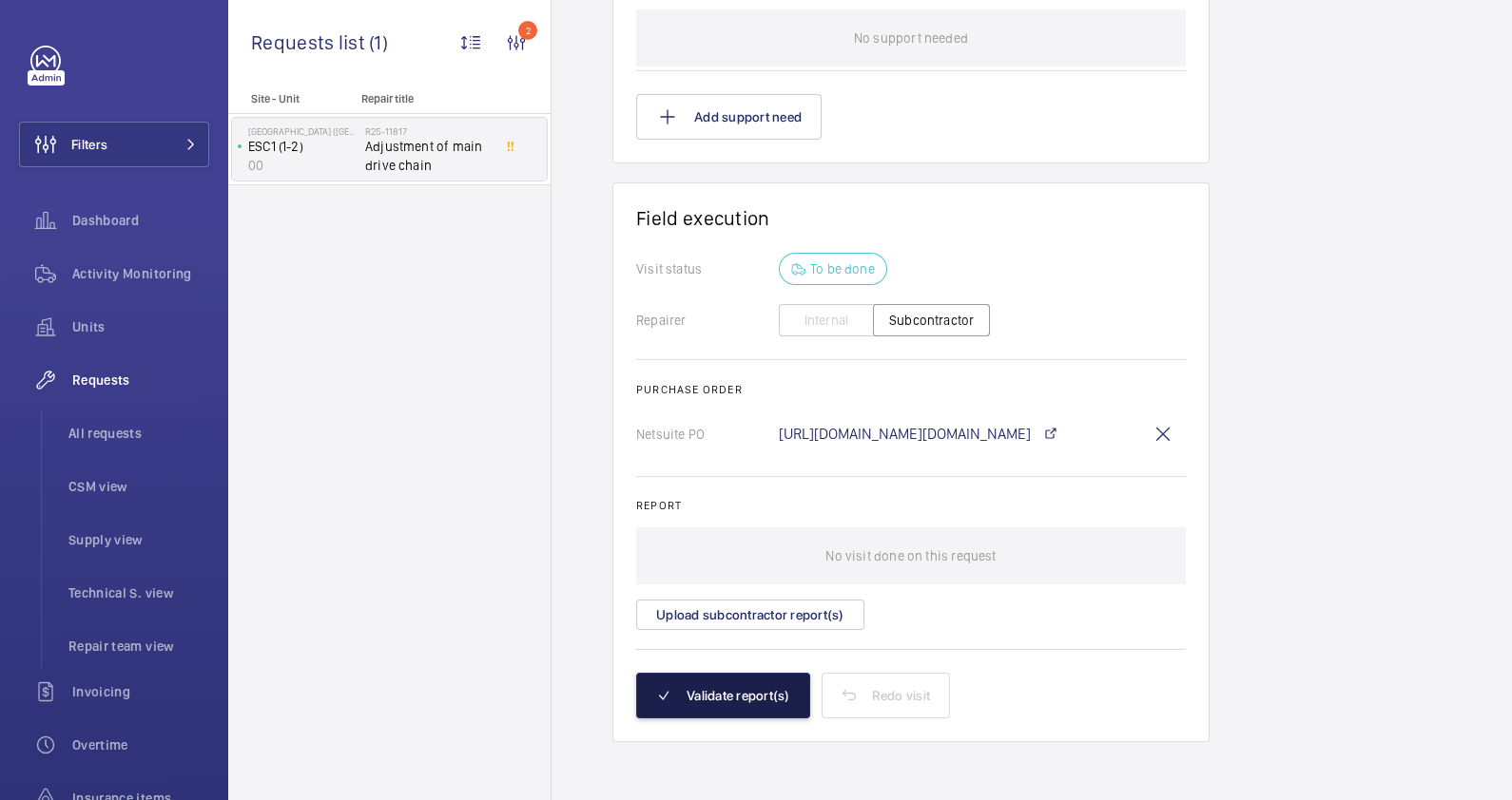
click at [711, 696] on button "Validate report(s)" at bounding box center [723, 696] width 174 height 45
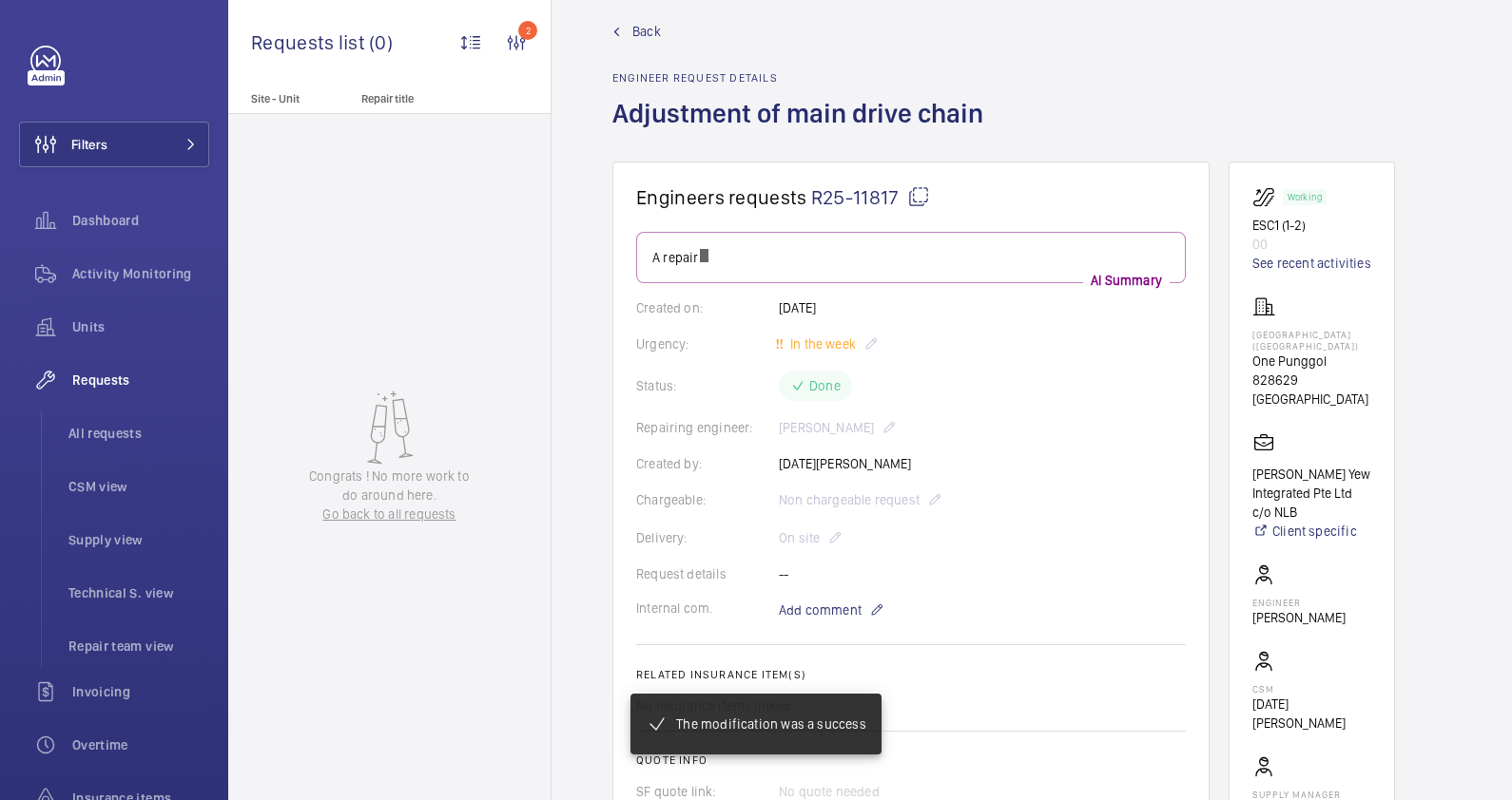
scroll to position [0, 0]
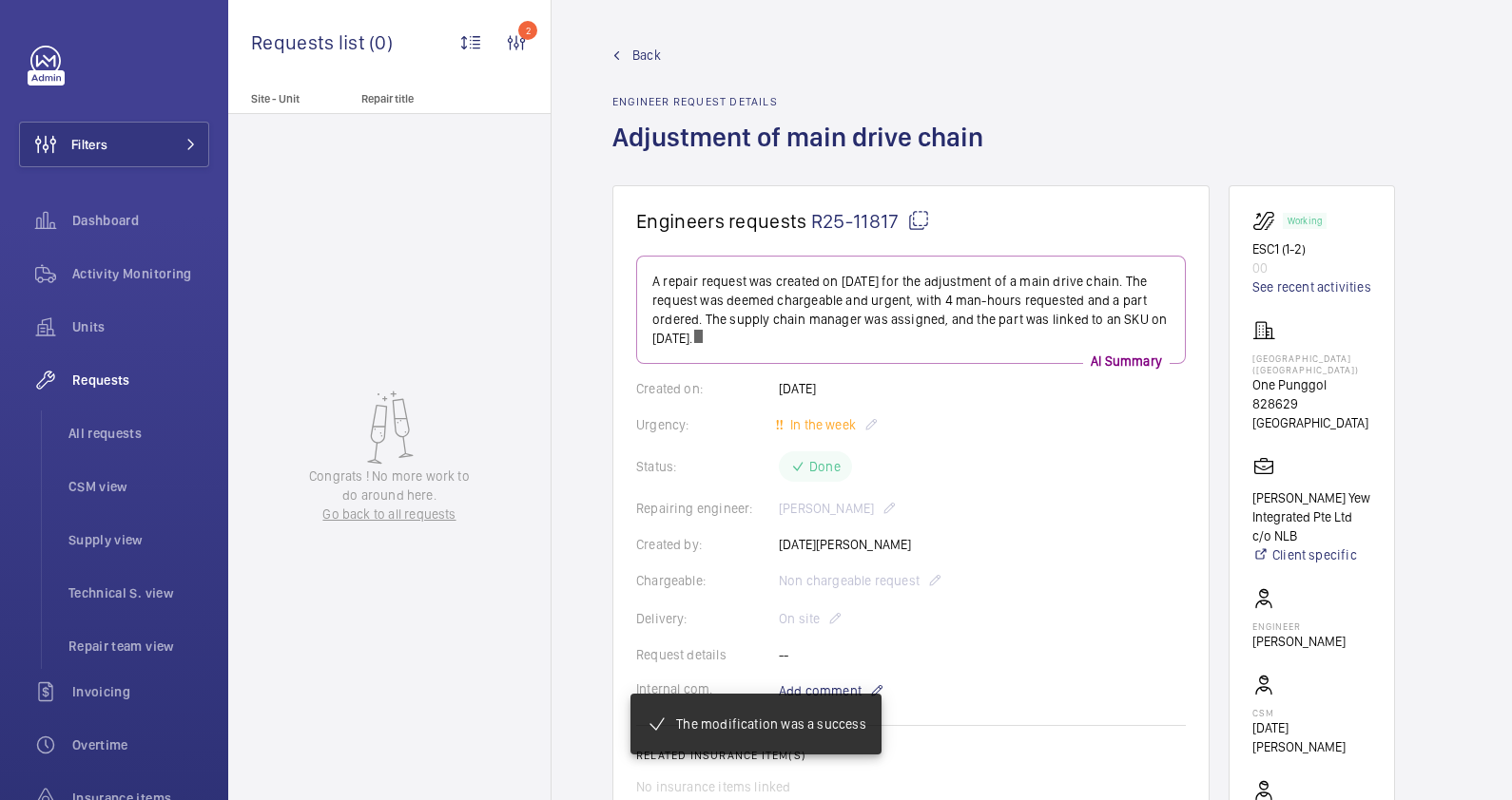
click at [627, 58] on link "Back" at bounding box center [803, 54] width 382 height 19
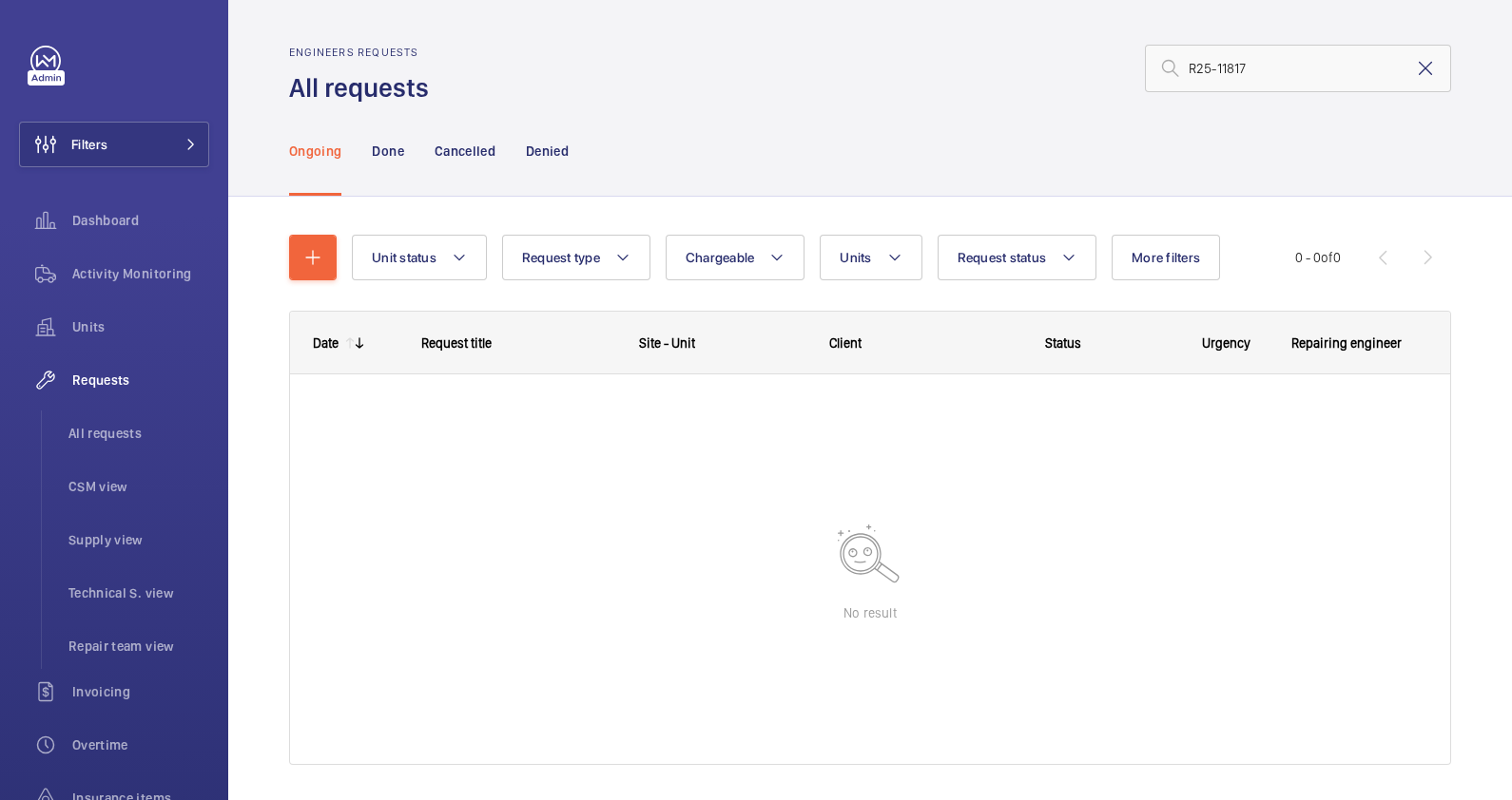
click at [1414, 67] on mat-icon at bounding box center [1425, 68] width 23 height 23
click at [1164, 74] on input "text" at bounding box center [1298, 69] width 306 height 47
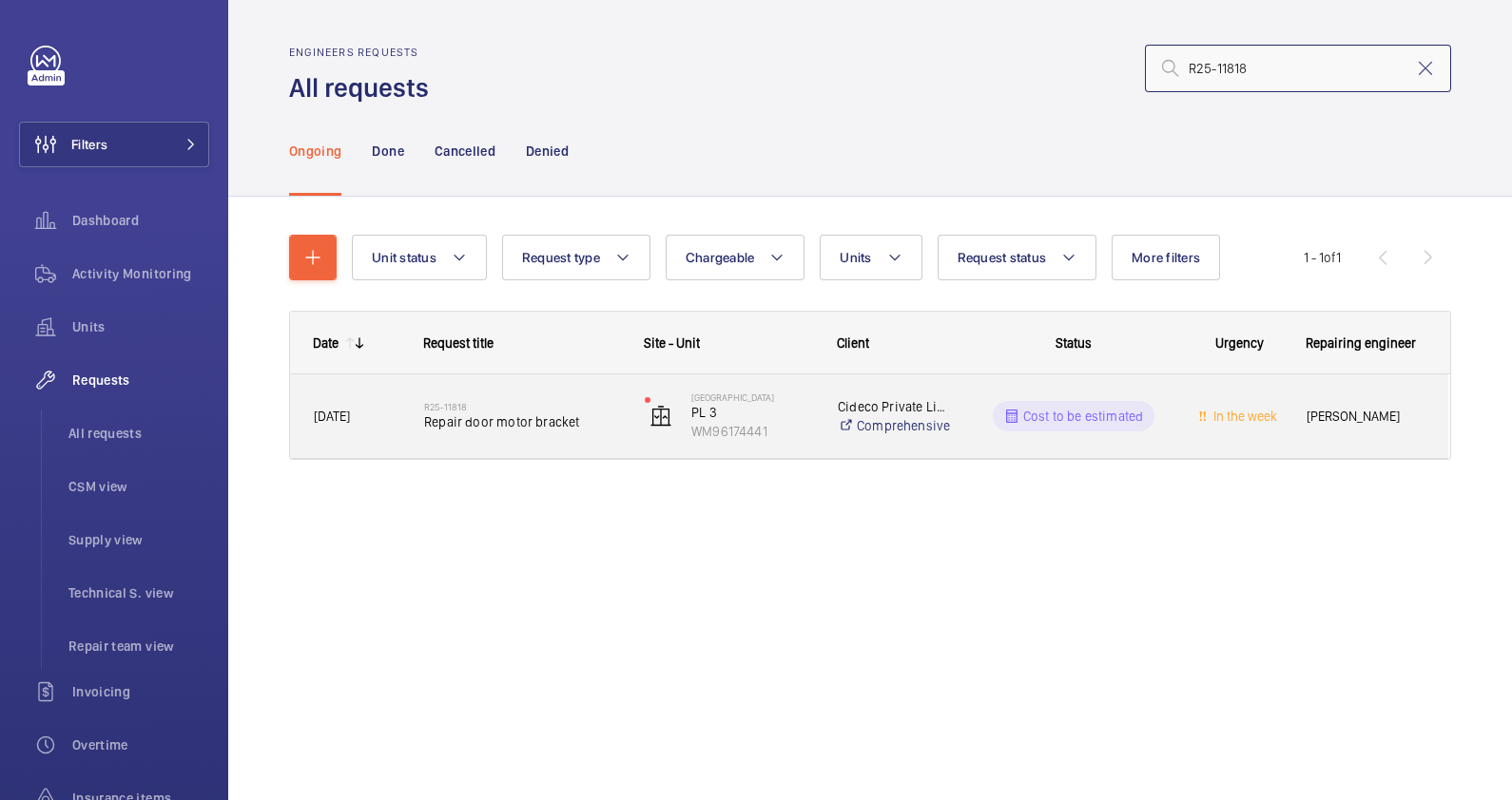
type input "R25-11818"
click at [559, 439] on div "R25-11818 Repair door motor bracket" at bounding box center [521, 416] width 195 height 55
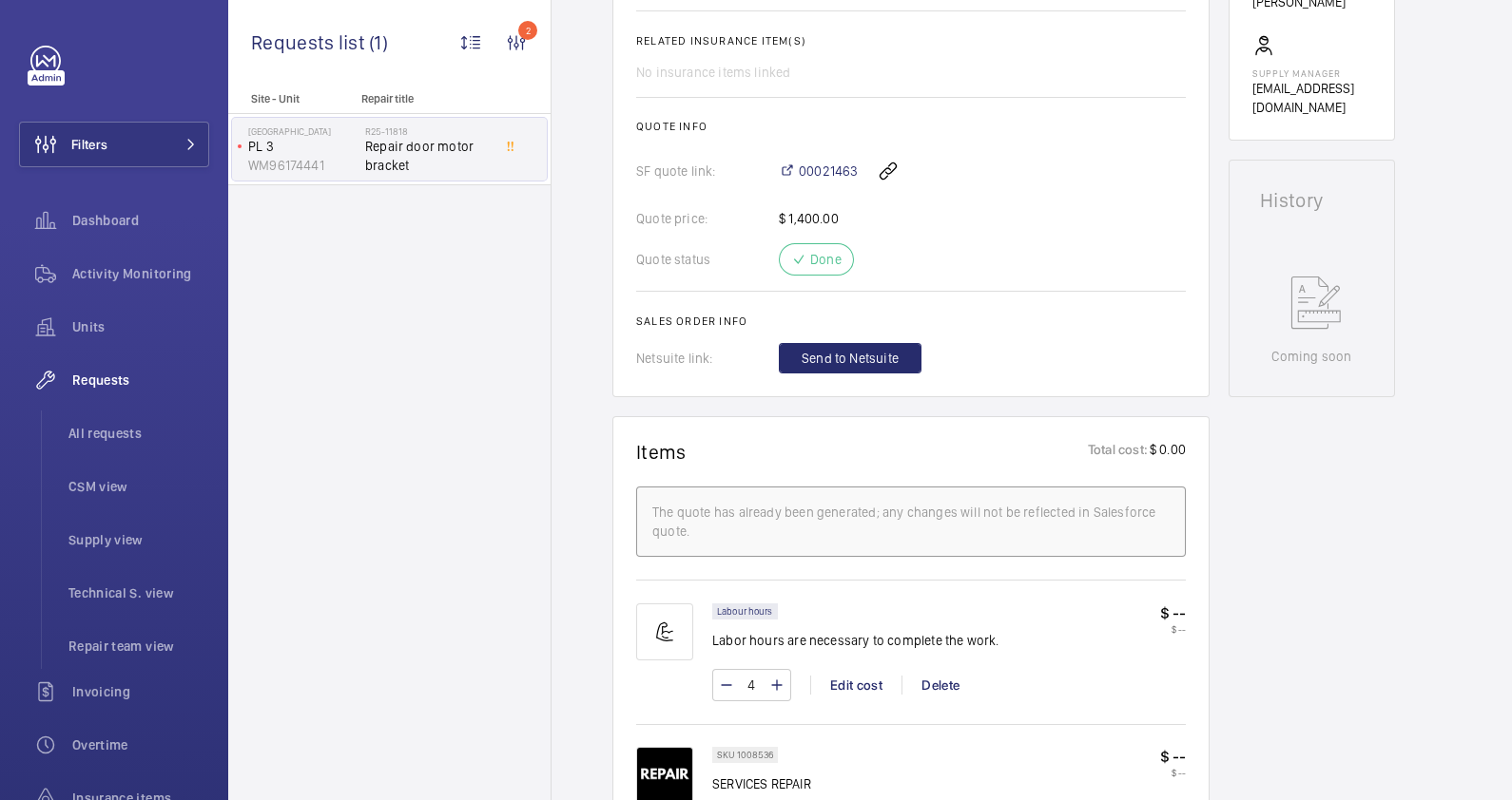
scroll to position [713, 0]
click at [856, 362] on span "Send to Netsuite" at bounding box center [849, 359] width 97 height 19
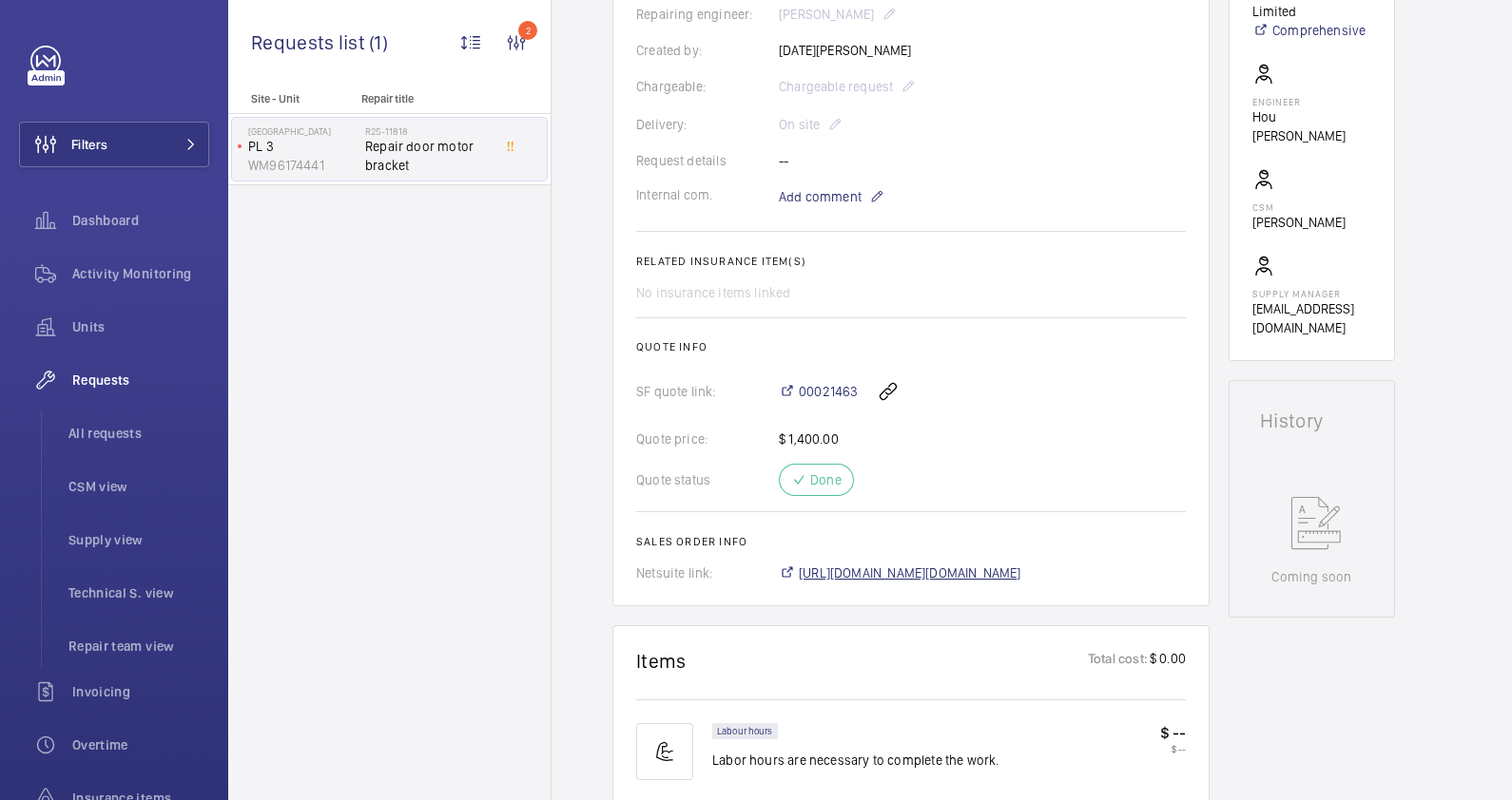
scroll to position [513, 0]
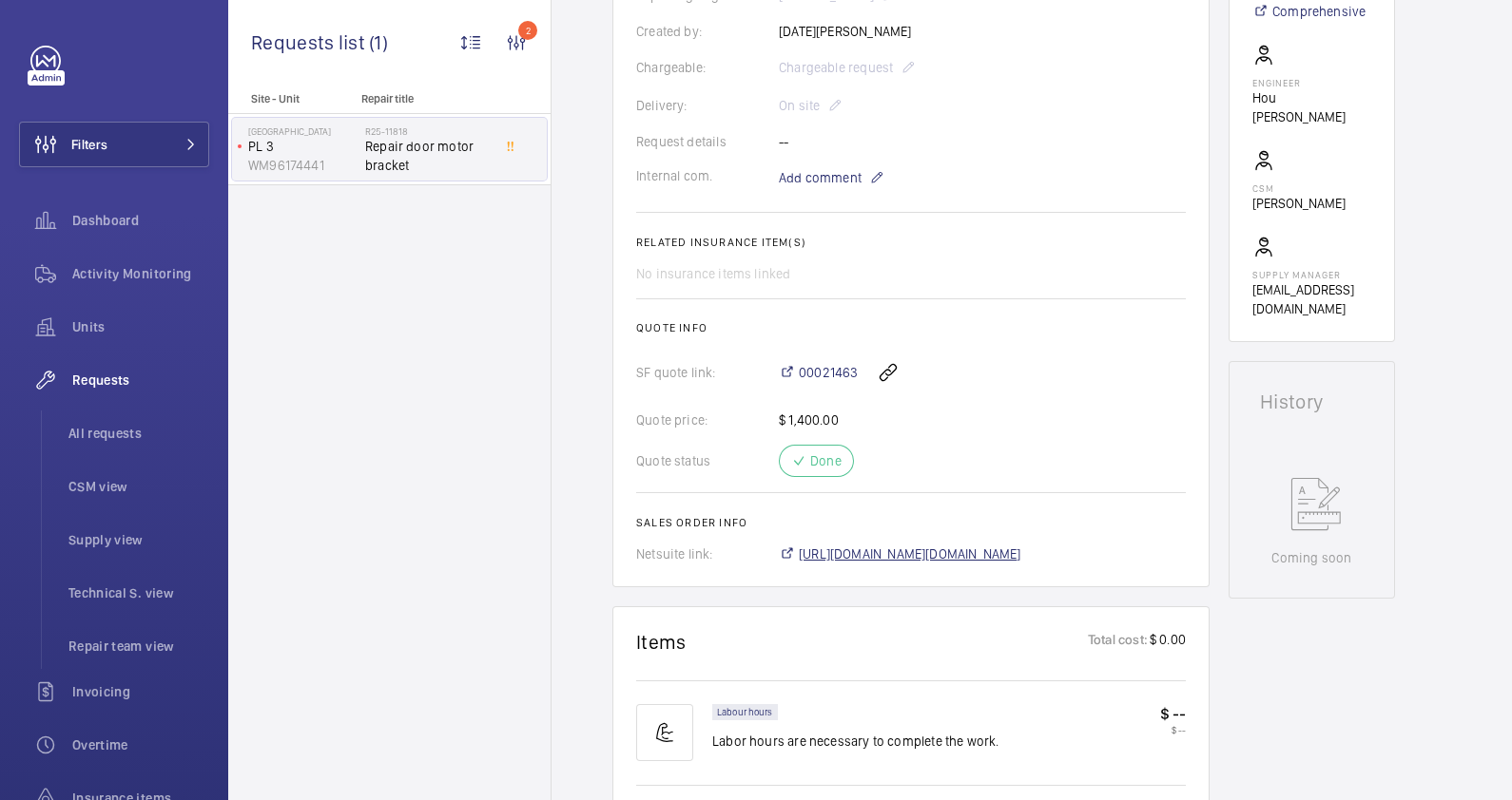
click at [885, 557] on span "[URL][DOMAIN_NAME][DOMAIN_NAME]" at bounding box center [909, 554] width 223 height 19
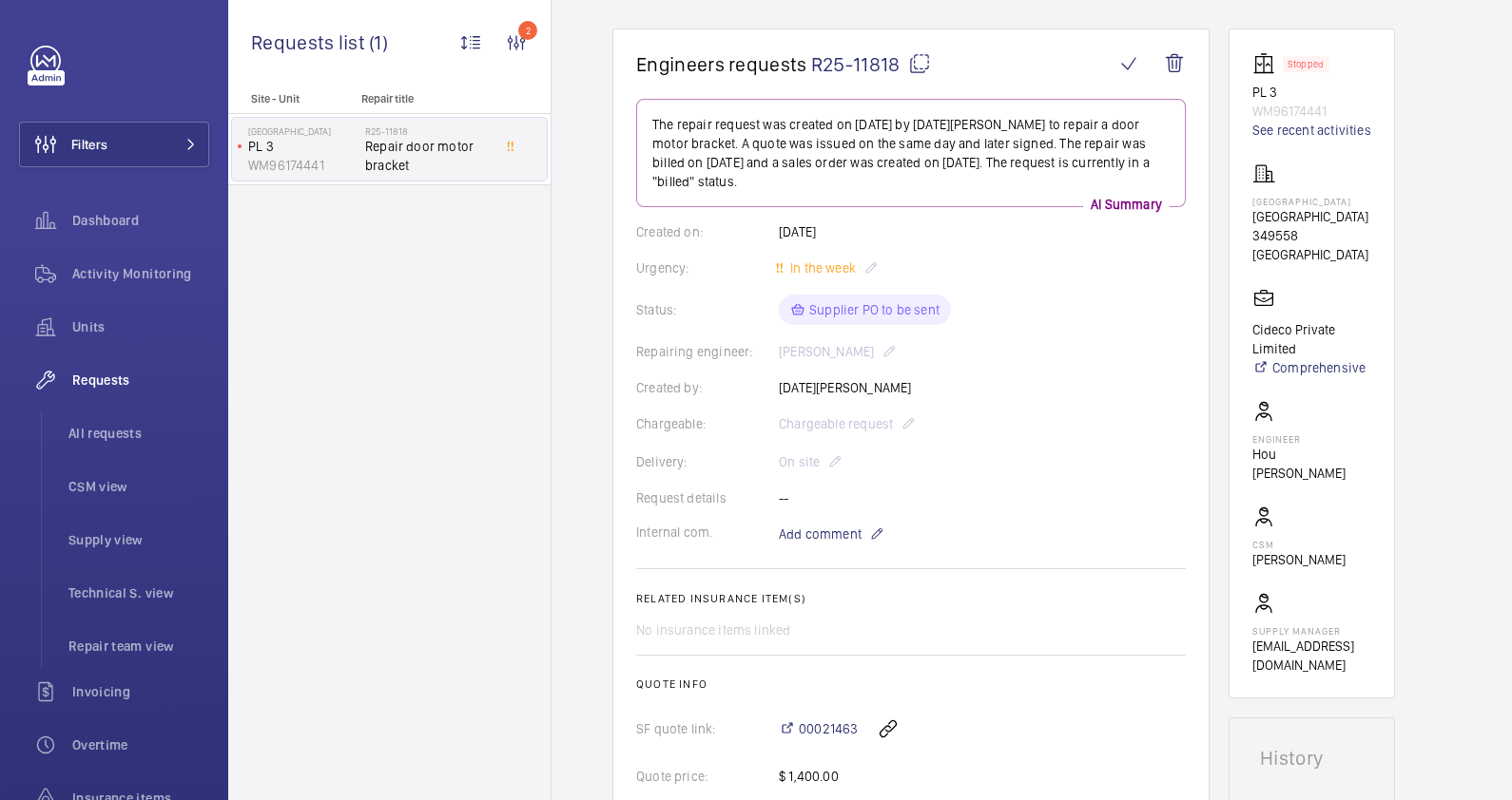
drag, startPoint x: 1306, startPoint y: 210, endPoint x: 1247, endPoint y: 204, distance: 59.3
click at [1247, 204] on wm-front-card "Stopped PL 3 WM96174441 See recent activities [GEOGRAPHIC_DATA] Cideco Private …" at bounding box center [1311, 363] width 166 height 670
drag, startPoint x: 1247, startPoint y: 204, endPoint x: 1263, endPoint y: 208, distance: 16.5
copy p "[GEOGRAPHIC_DATA]"
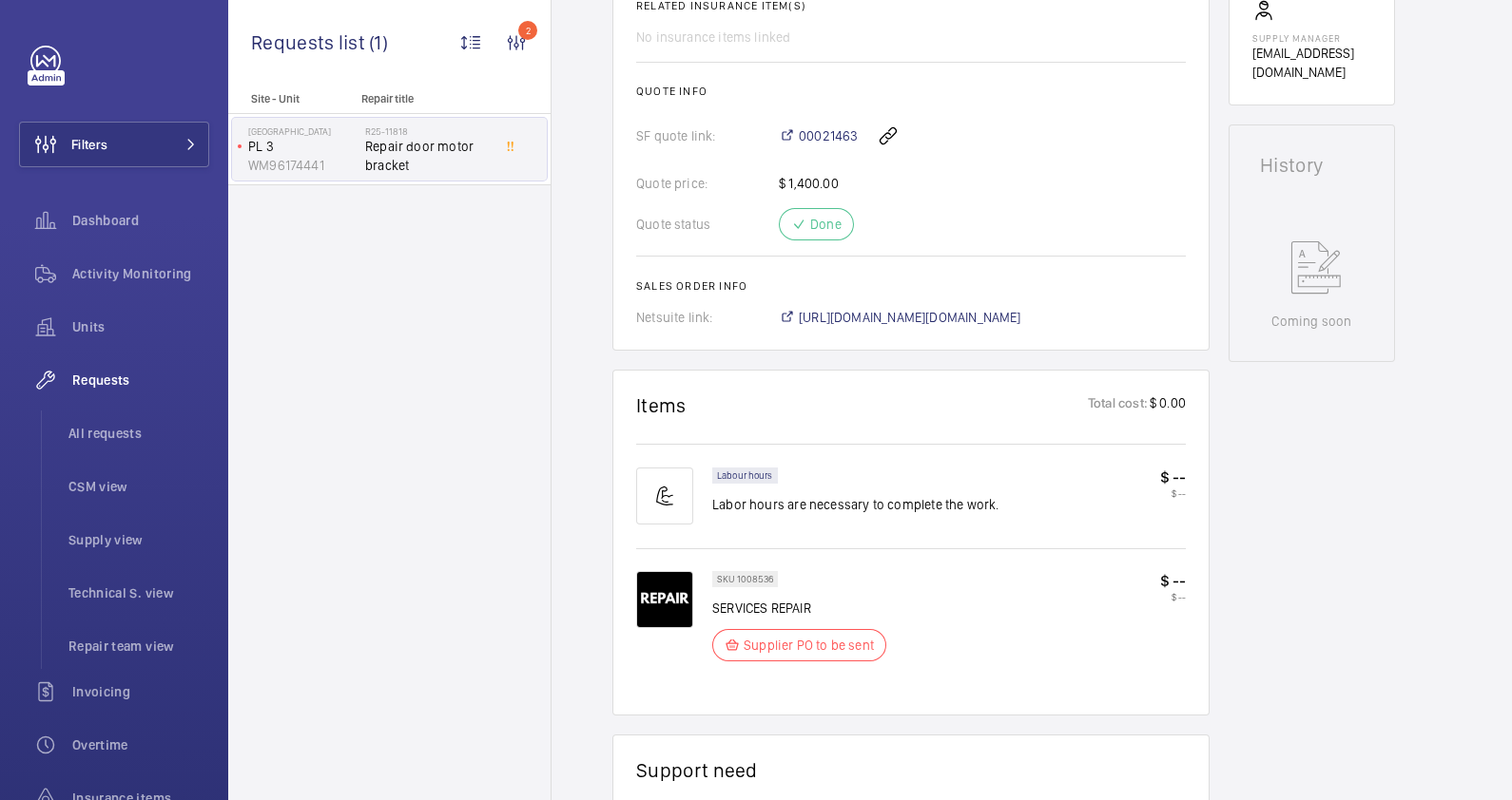
scroll to position [1428, 0]
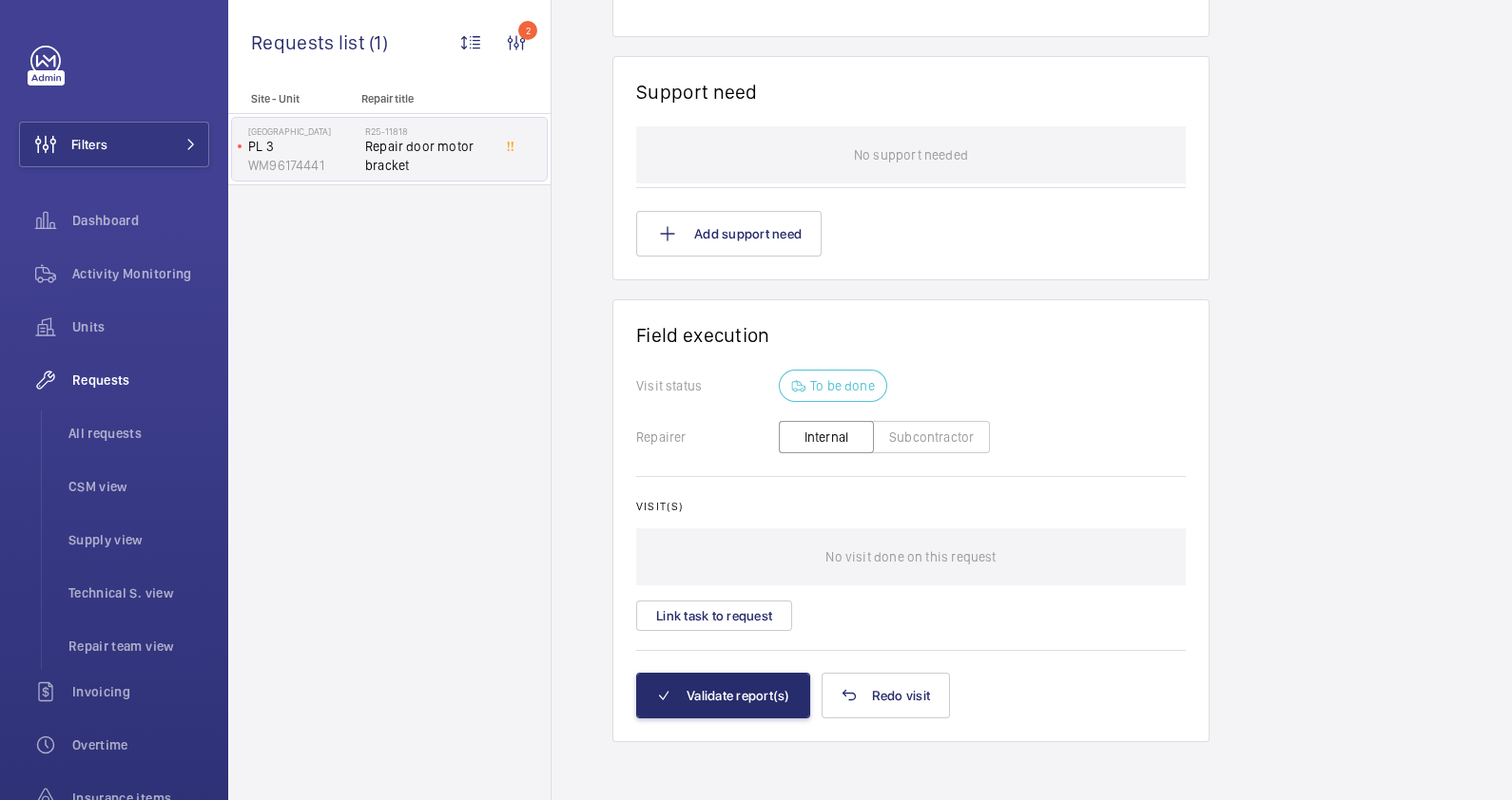
click at [946, 428] on button "Subcontractor" at bounding box center [931, 437] width 117 height 32
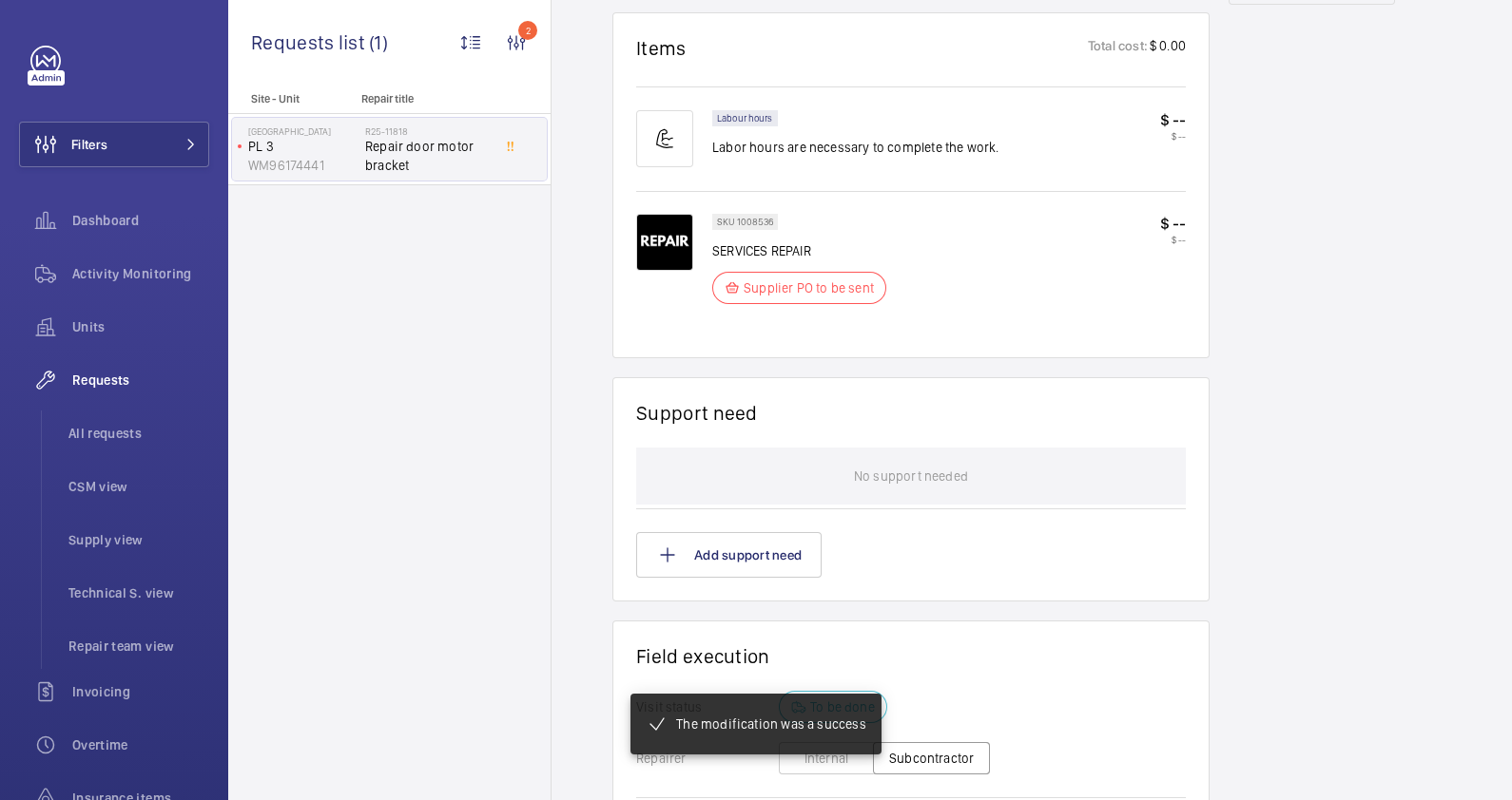
scroll to position [1364, 0]
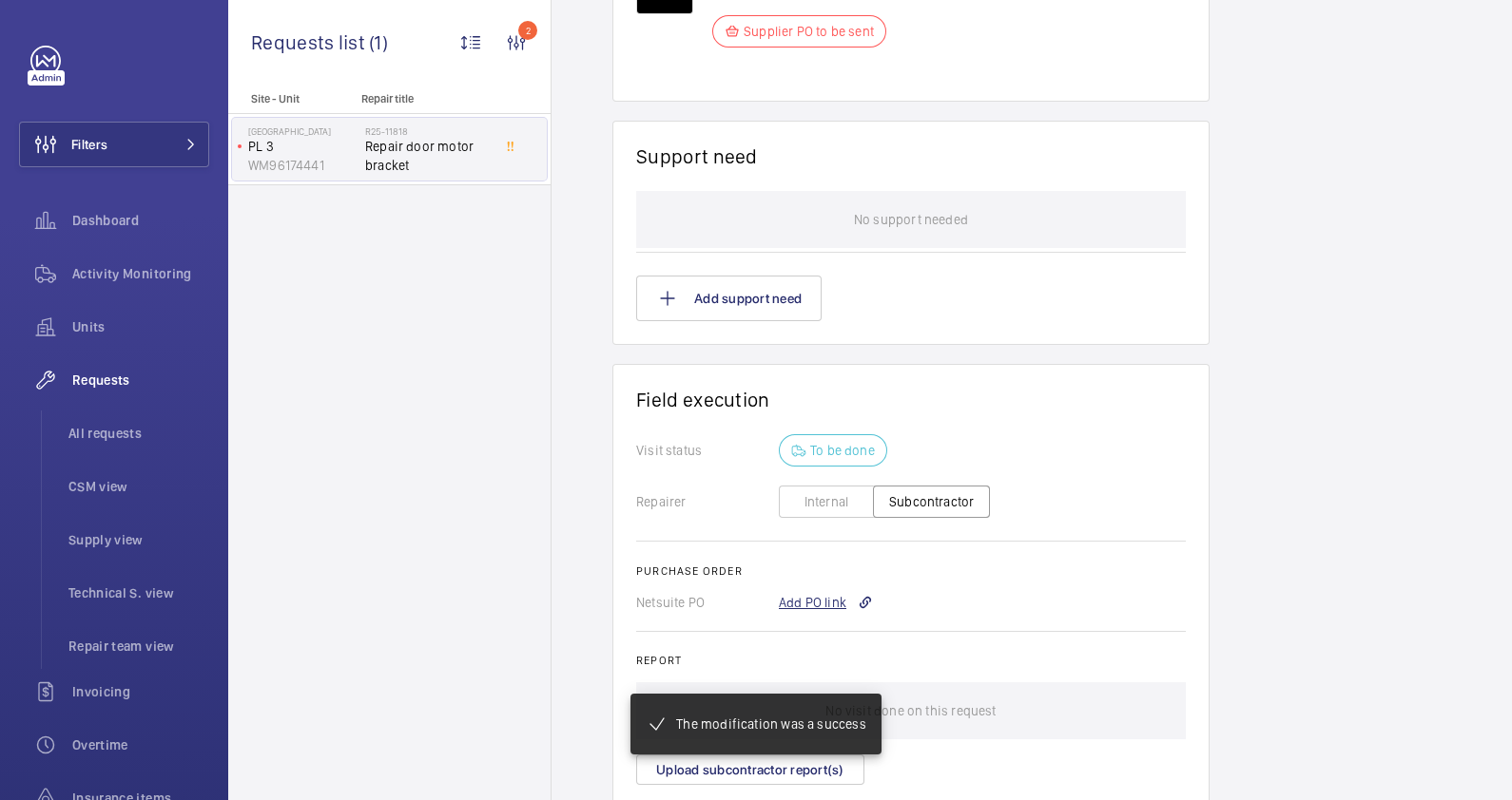
click at [823, 593] on div "Add PO link" at bounding box center [826, 602] width 94 height 19
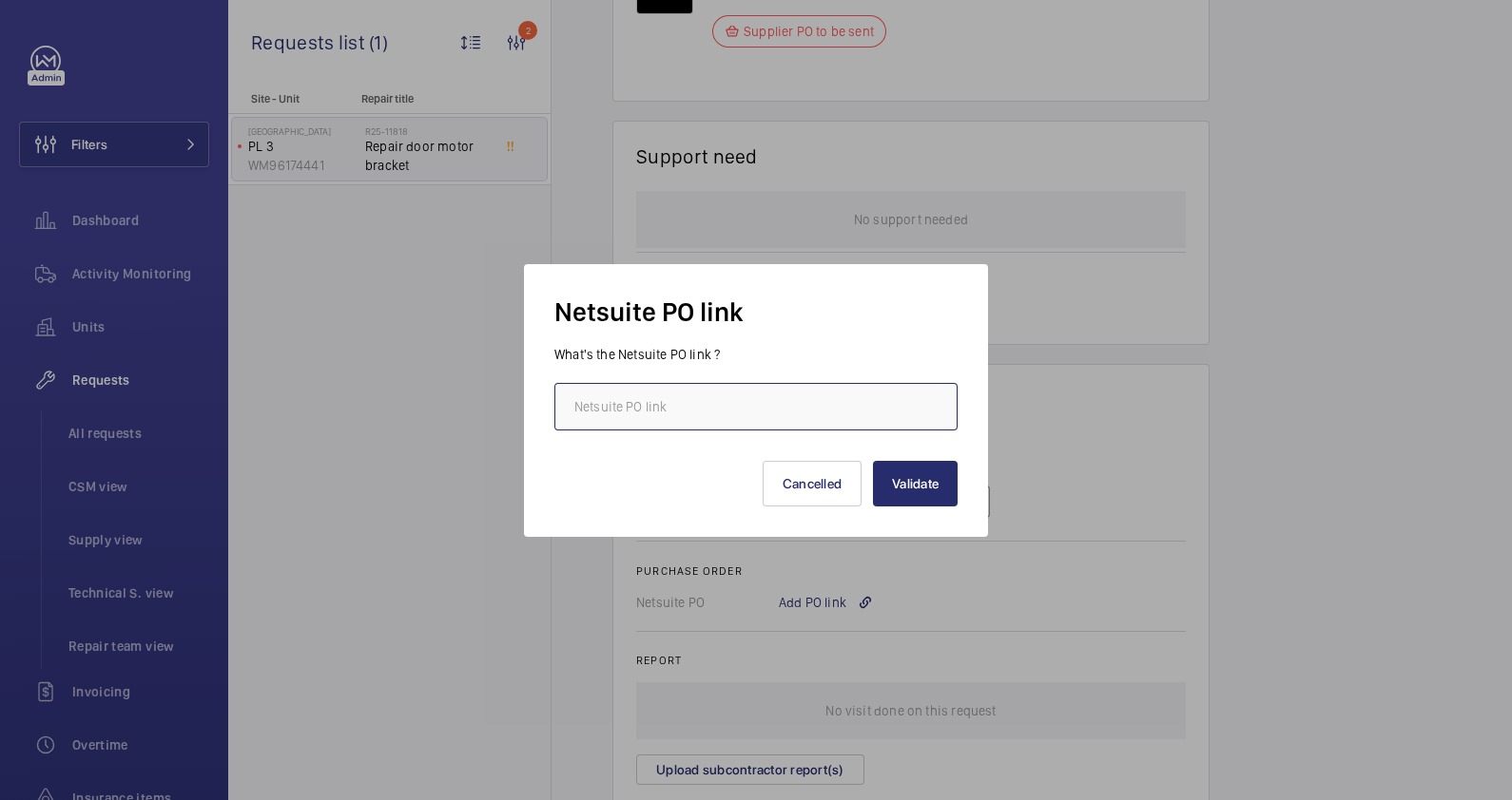
click at [661, 383] on input "text" at bounding box center [756, 406] width 404 height 47
click at [656, 412] on input "text" at bounding box center [756, 406] width 404 height 47
paste input "[URL][DOMAIN_NAME][DOMAIN_NAME]"
type input "[URL][DOMAIN_NAME][DOMAIN_NAME]"
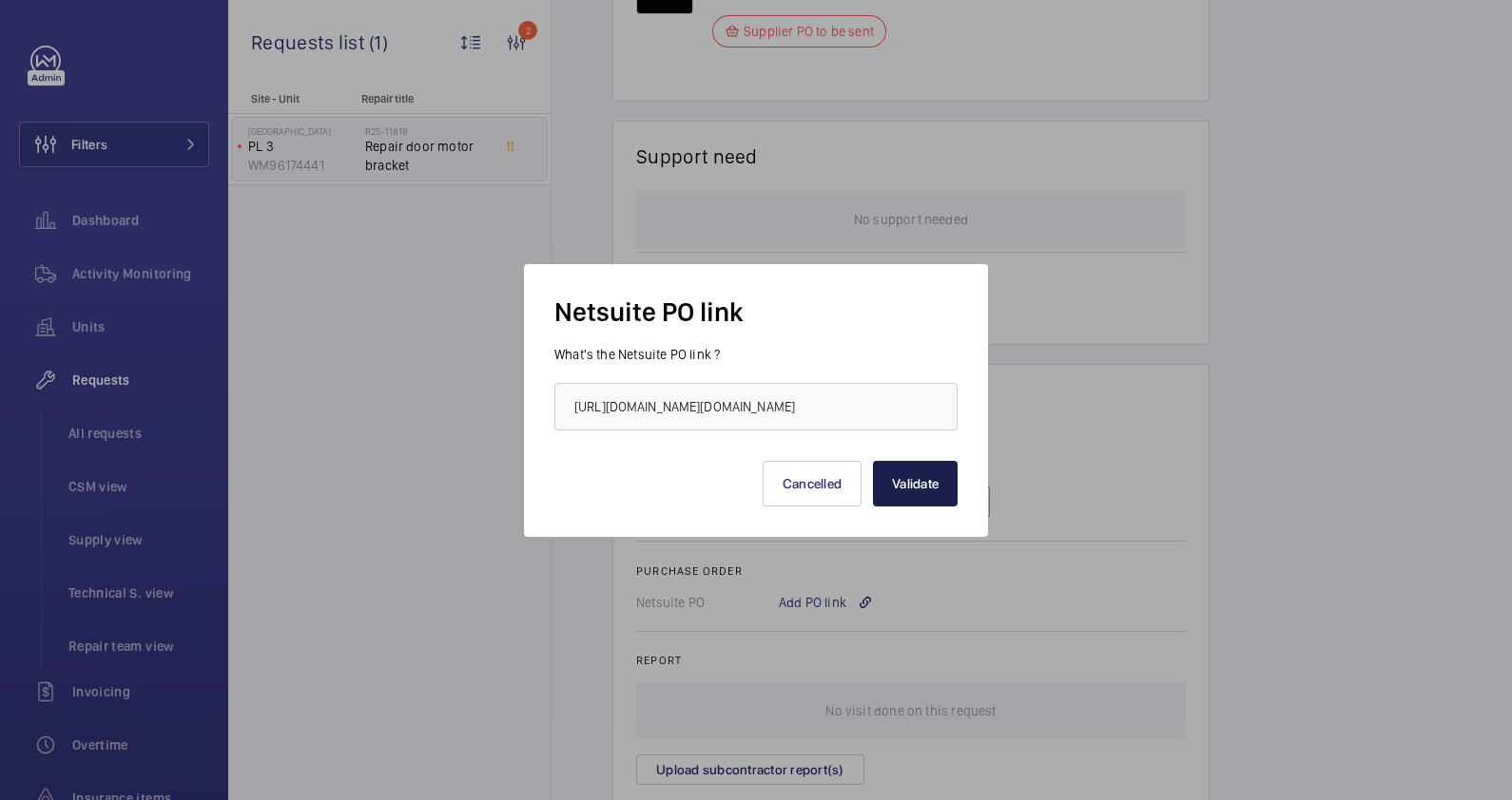
scroll to position [0, 0]
click at [946, 485] on button "Validate" at bounding box center [915, 484] width 84 height 45
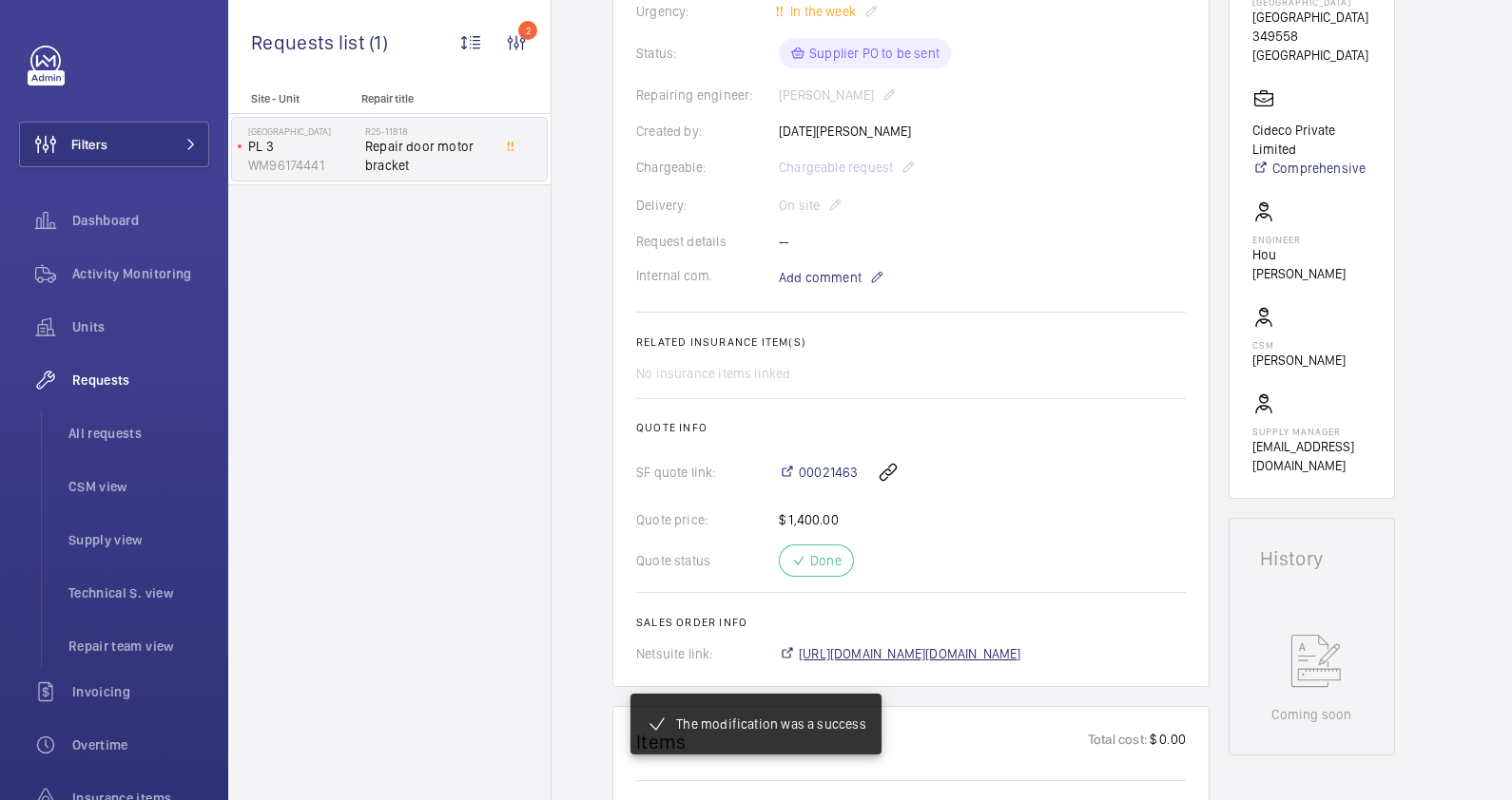
scroll to position [375, 0]
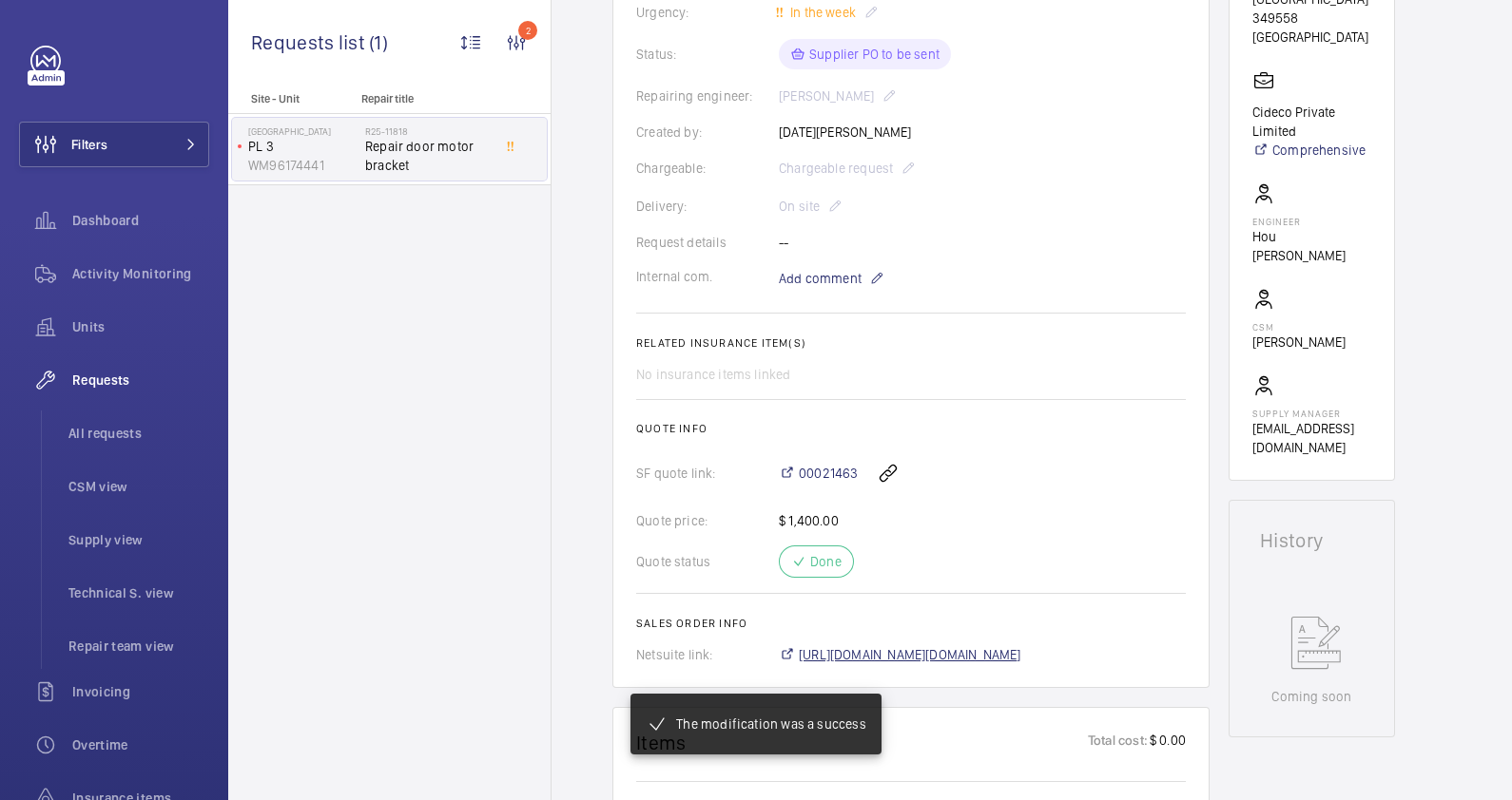
click at [1021, 651] on span "[URL][DOMAIN_NAME][DOMAIN_NAME]" at bounding box center [909, 655] width 223 height 19
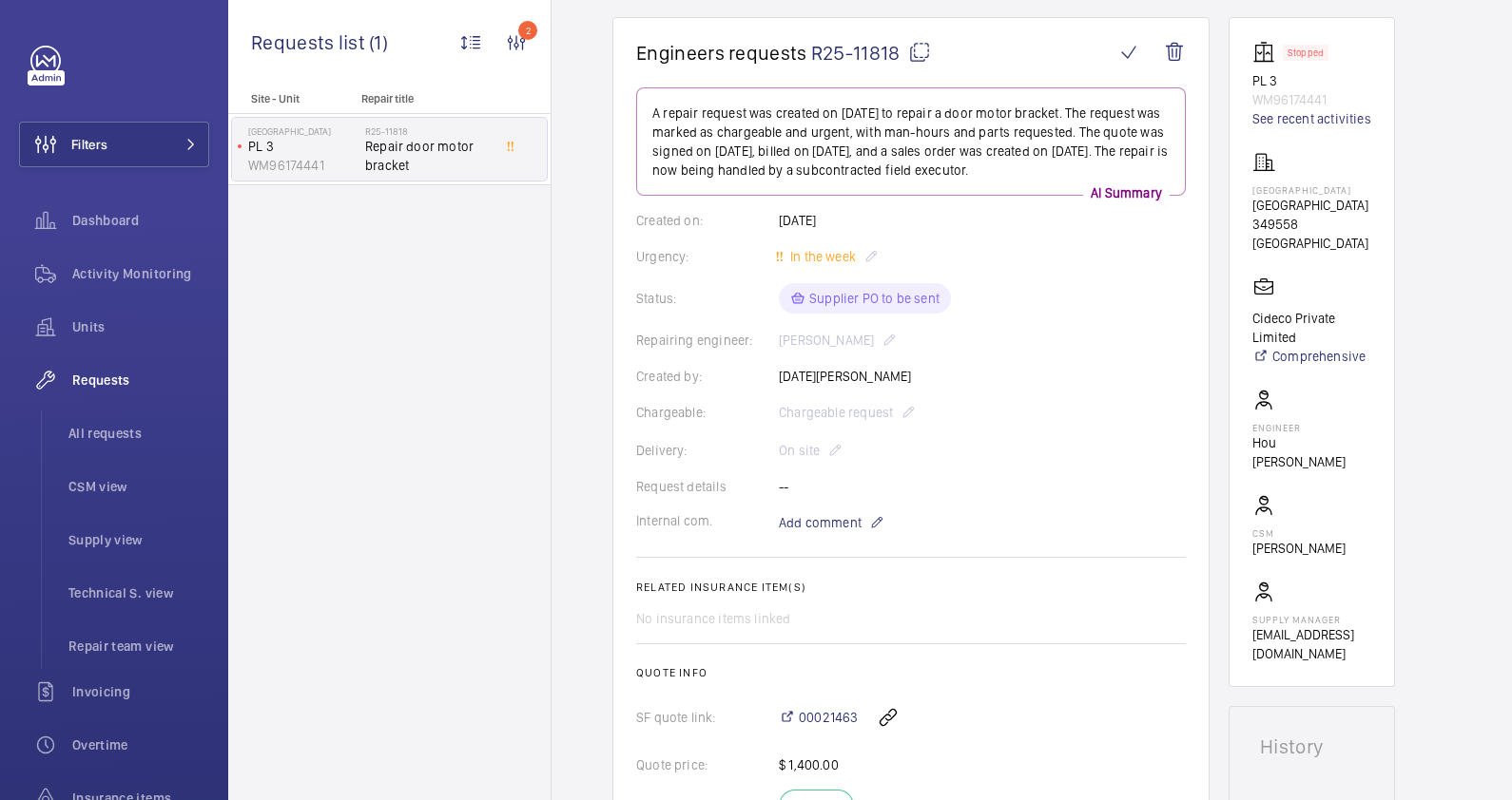
scroll to position [0, 0]
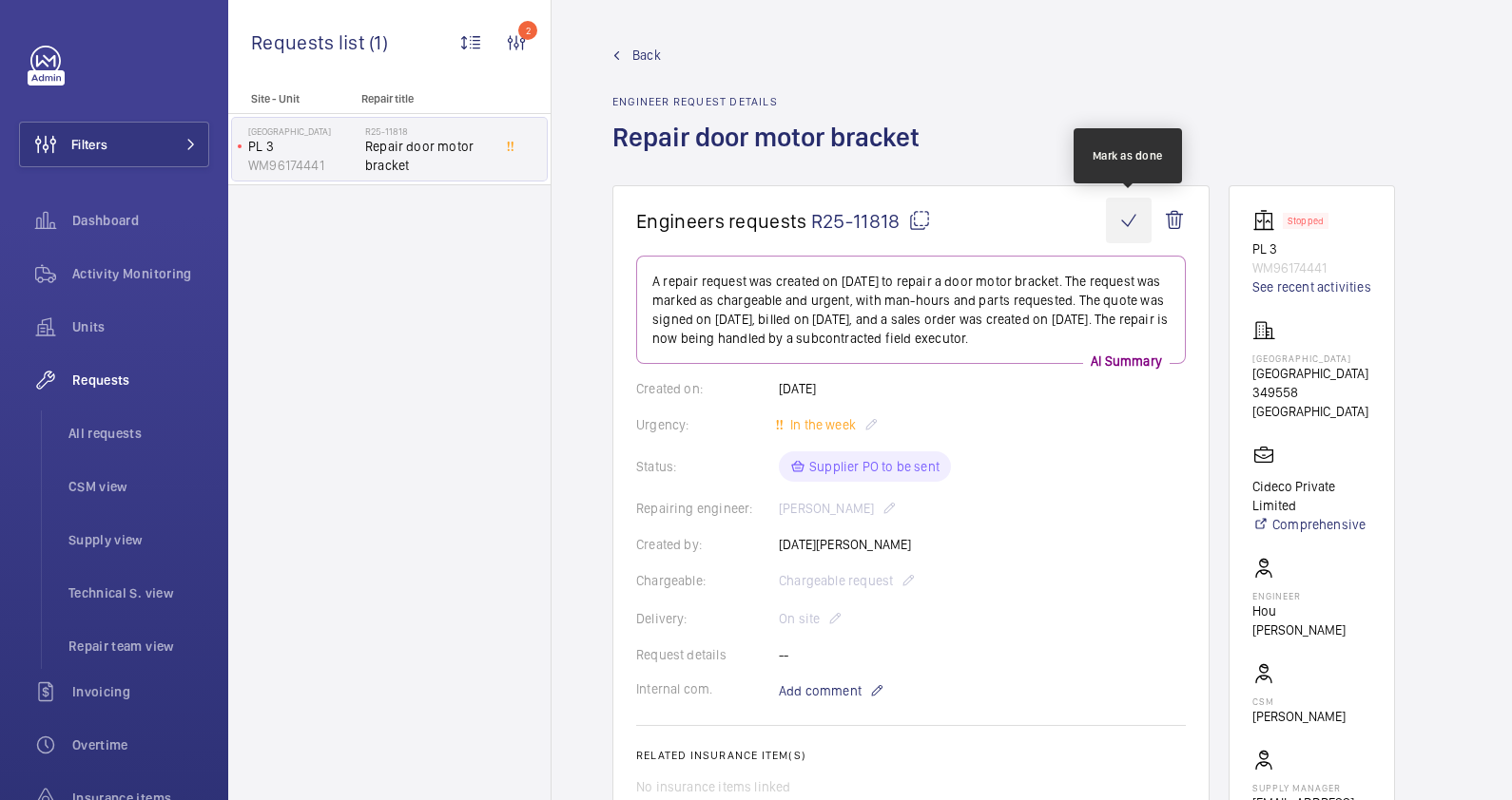
click at [1128, 213] on wm-front-icon-button at bounding box center [1128, 220] width 45 height 45
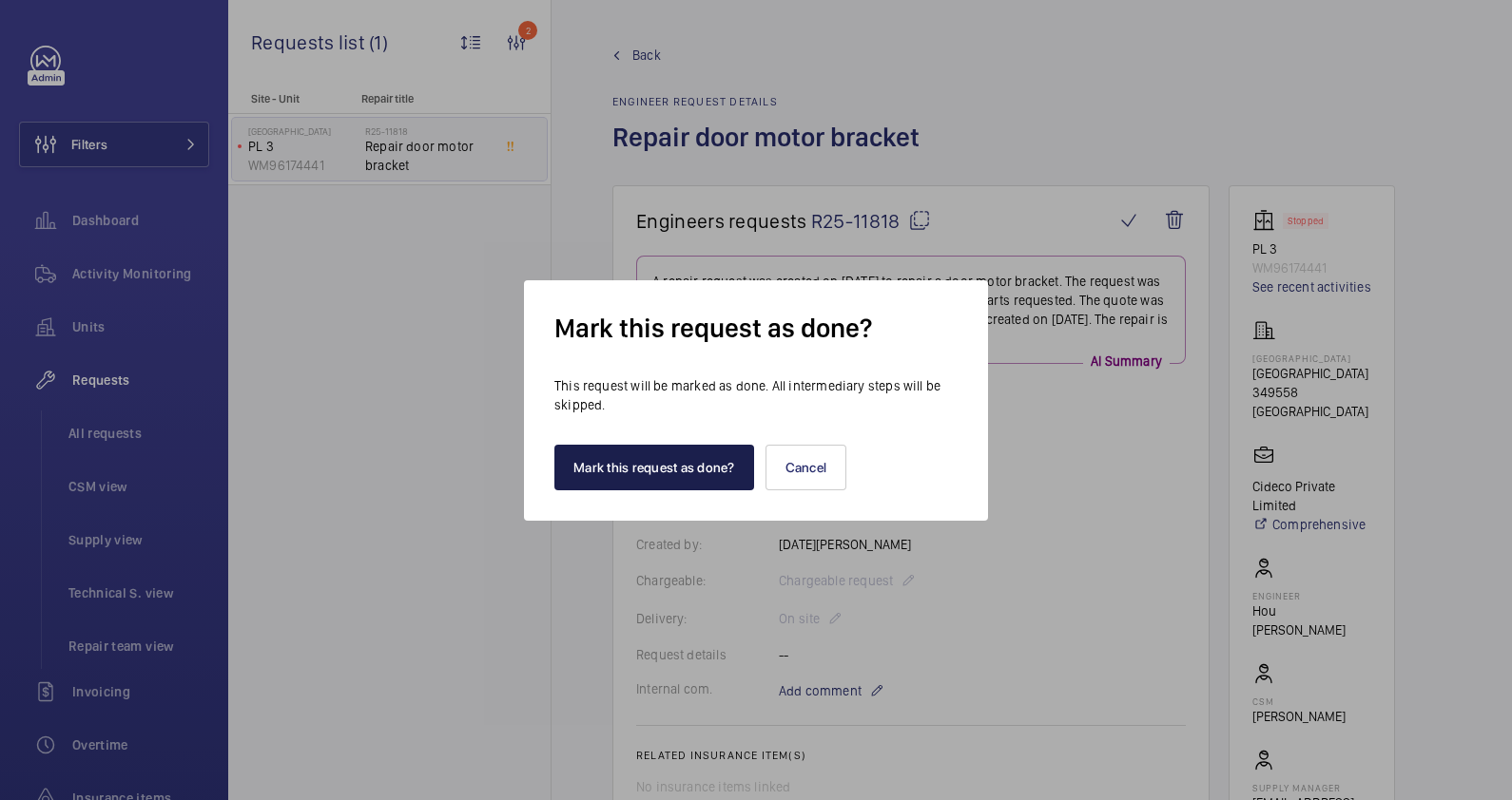
drag, startPoint x: 688, startPoint y: 462, endPoint x: 272, endPoint y: 12, distance: 612.8
click at [685, 456] on button "Mark this request as done?" at bounding box center [654, 467] width 199 height 45
